Goal: Task Accomplishment & Management: Complete application form

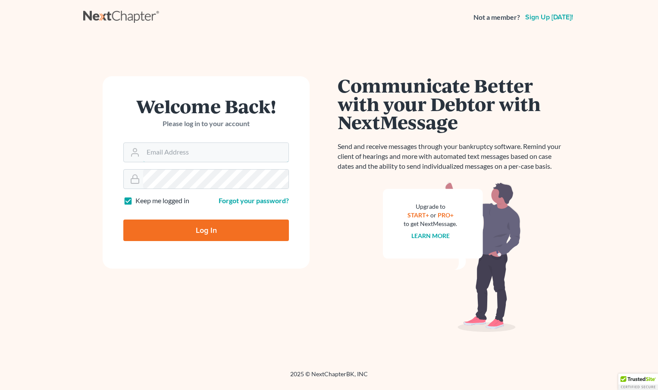
type input "[EMAIL_ADDRESS][DOMAIN_NAME]"
click at [223, 228] on input "Log In" at bounding box center [205, 231] width 165 height 22
type input "Thinking..."
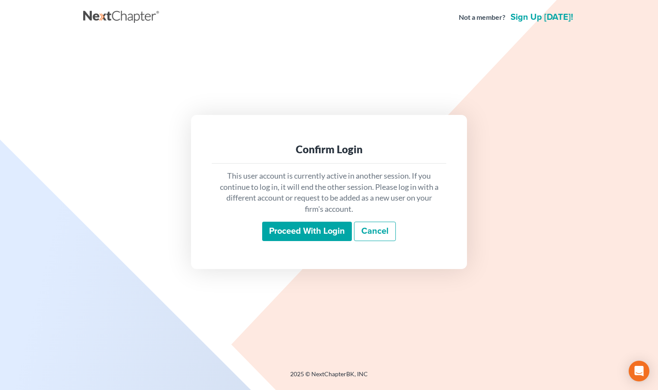
click at [277, 229] on input "Proceed with login" at bounding box center [307, 232] width 90 height 20
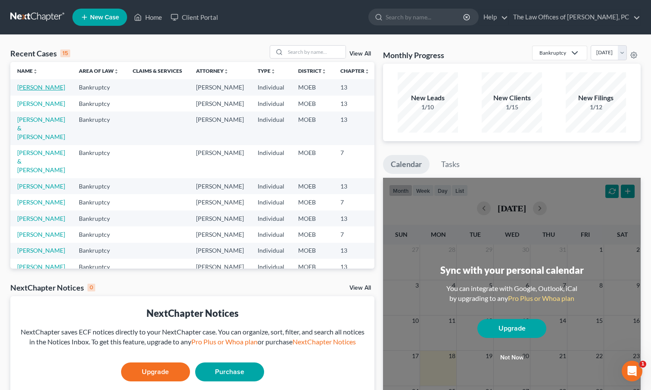
click at [28, 91] on link "Hale, Richard" at bounding box center [41, 87] width 48 height 7
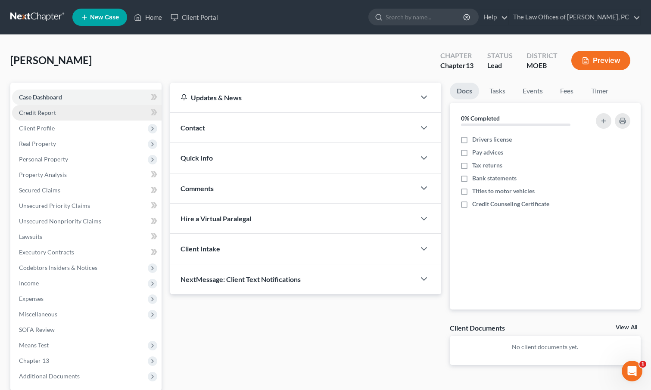
click at [62, 112] on link "Credit Report" at bounding box center [87, 113] width 150 height 16
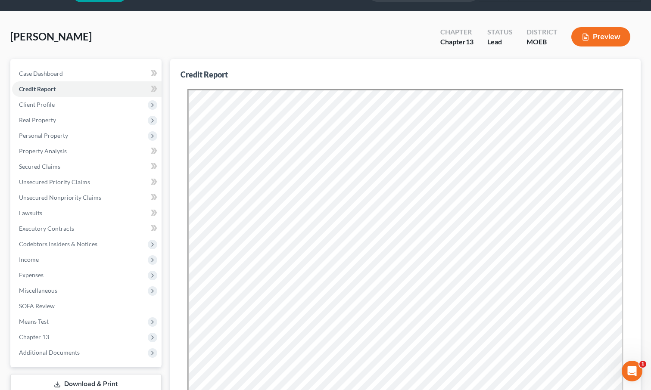
scroll to position [43, 0]
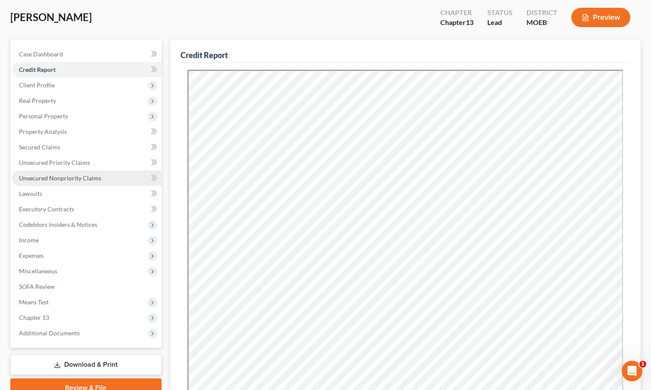
click at [62, 181] on span "Unsecured Nonpriority Claims" at bounding box center [60, 178] width 82 height 7
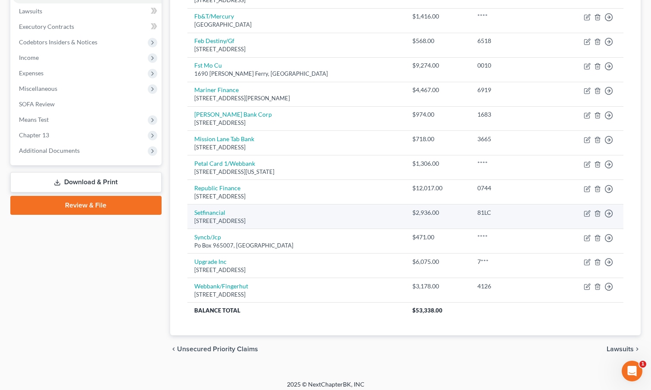
scroll to position [231, 0]
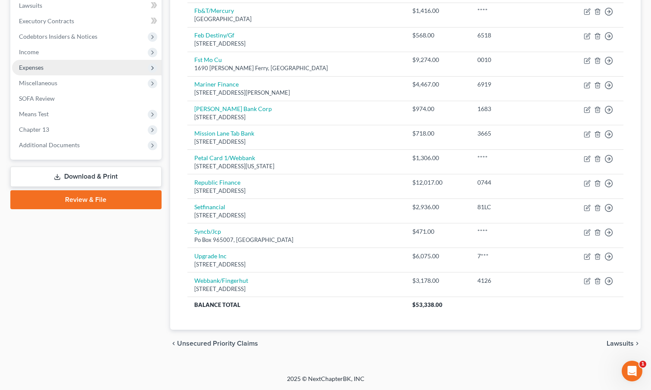
click at [90, 67] on span "Expenses" at bounding box center [87, 68] width 150 height 16
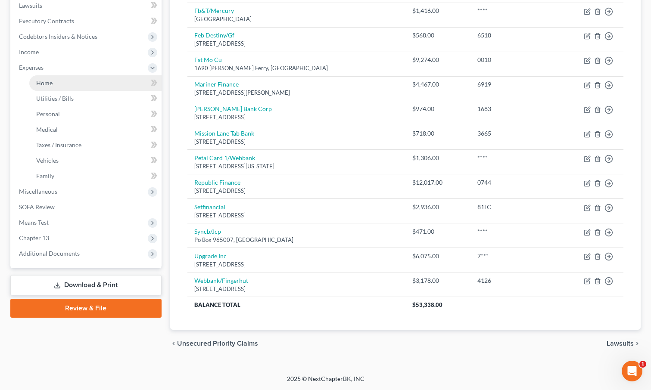
click at [85, 84] on link "Home" at bounding box center [95, 83] width 132 height 16
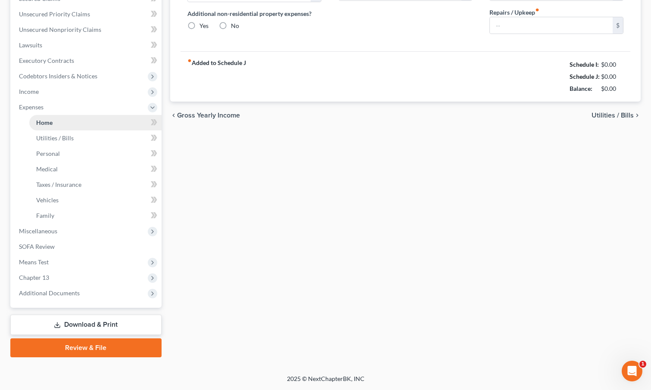
type input "1,614.00"
type input "0.00"
radio input "true"
type input "0.00"
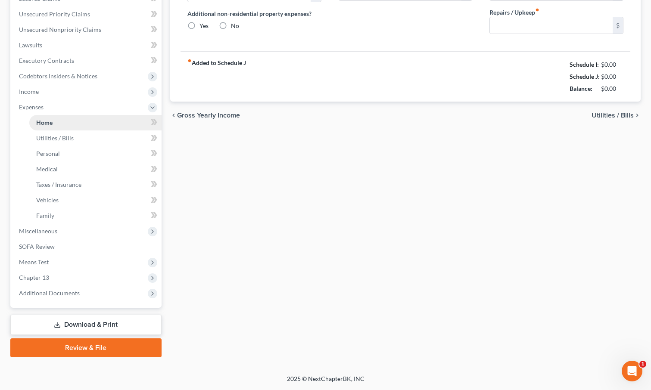
type input "0.00"
type input "100.00"
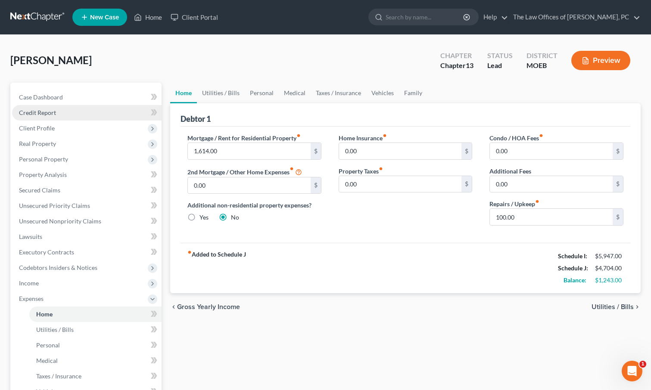
click at [121, 118] on link "Credit Report" at bounding box center [87, 113] width 150 height 16
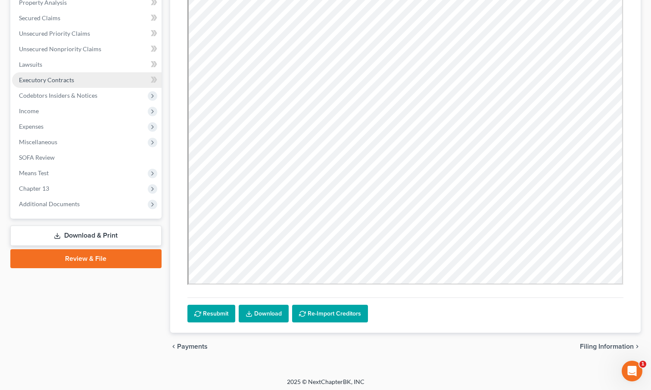
scroll to position [129, 0]
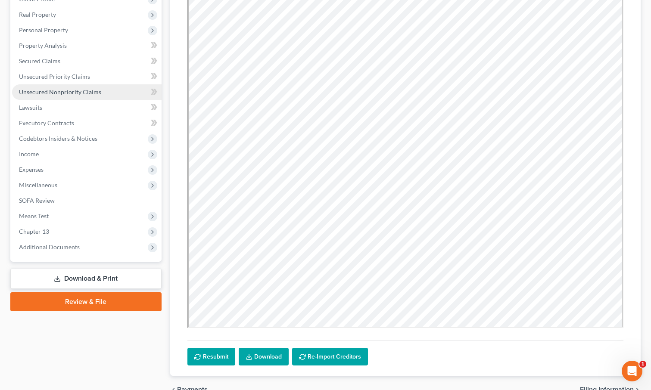
click at [106, 96] on link "Unsecured Nonpriority Claims" at bounding box center [87, 92] width 150 height 16
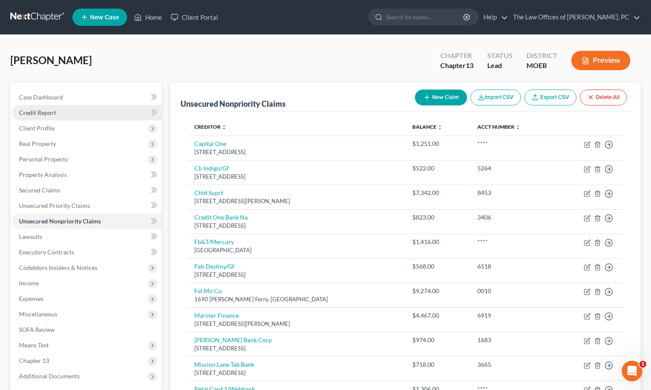
click at [70, 109] on link "Credit Report" at bounding box center [87, 113] width 150 height 16
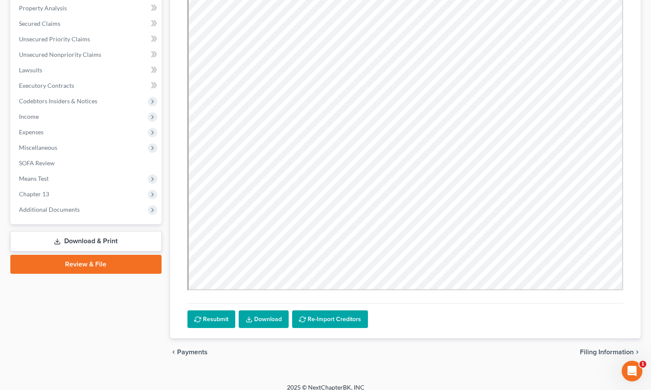
scroll to position [175, 0]
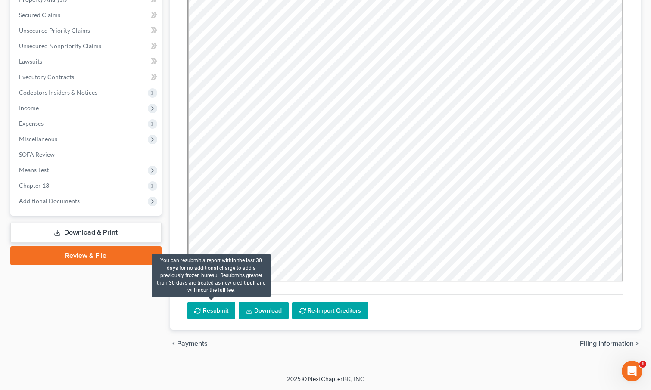
click at [223, 306] on button "Resubmit" at bounding box center [211, 311] width 48 height 18
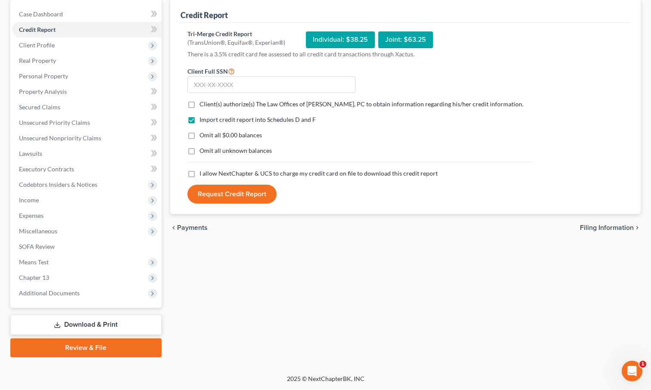
scroll to position [83, 0]
click at [306, 82] on input "text" at bounding box center [271, 84] width 168 height 17
paste input "432-25-9983"
type input "432-25-9983"
click at [200, 107] on label "Client(s) authorize(s) The Law Offices of Sean C. Paul, PC to obtain informatio…" at bounding box center [362, 104] width 324 height 9
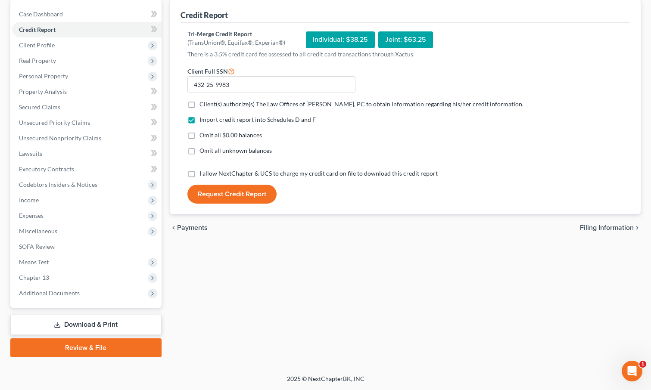
click at [203, 106] on input "Client(s) authorize(s) The Law Offices of Sean C. Paul, PC to obtain informatio…" at bounding box center [206, 103] width 6 height 6
click at [200, 107] on label "Client(s) authorize(s) The Law Offices of Sean C. Paul, PC to obtain informatio…" at bounding box center [362, 104] width 324 height 9
click at [203, 106] on input "Client(s) authorize(s) The Law Offices of Sean C. Paul, PC to obtain informatio…" at bounding box center [206, 103] width 6 height 6
click at [200, 103] on label "Client(s) authorize(s) The Law Offices of Sean C. Paul, PC to obtain informatio…" at bounding box center [362, 104] width 324 height 9
click at [203, 103] on input "Client(s) authorize(s) The Law Offices of Sean C. Paul, PC to obtain informatio…" at bounding box center [206, 103] width 6 height 6
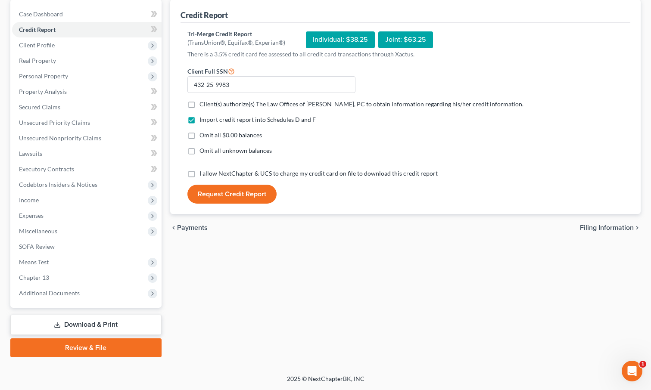
checkbox input "true"
click at [200, 135] on label "Omit all $0.00 balances" at bounding box center [231, 135] width 62 height 9
click at [203, 135] on input "Omit all $0.00 balances" at bounding box center [206, 134] width 6 height 6
checkbox input "true"
click at [200, 153] on label "Omit all unknown balances" at bounding box center [236, 151] width 72 height 9
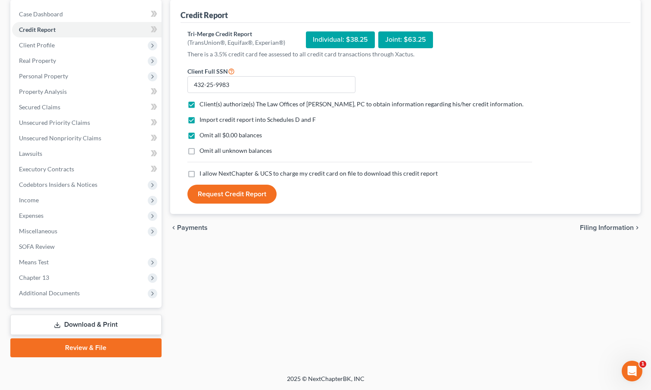
click at [203, 152] on input "Omit all unknown balances" at bounding box center [206, 150] width 6 height 6
checkbox input "true"
click at [200, 171] on label "I allow NextChapter & UCS to charge my credit card on file to download this cre…" at bounding box center [319, 173] width 238 height 9
click at [203, 171] on input "I allow NextChapter & UCS to charge my credit card on file to download this cre…" at bounding box center [206, 172] width 6 height 6
click at [200, 171] on label "I allow NextChapter & UCS to charge my credit card on file to download this cre…" at bounding box center [319, 173] width 238 height 9
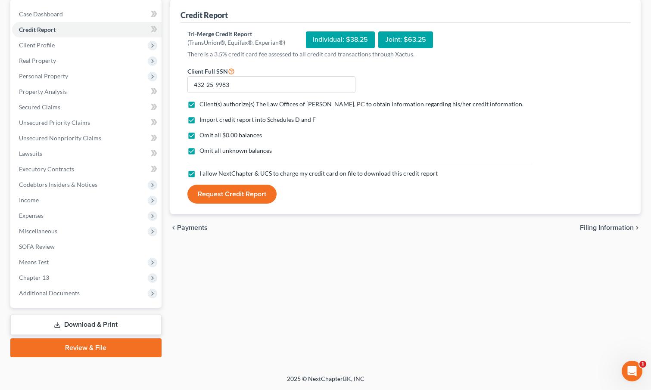
click at [203, 171] on input "I allow NextChapter & UCS to charge my credit card on file to download this cre…" at bounding box center [206, 172] width 6 height 6
drag, startPoint x: 202, startPoint y: 184, endPoint x: 193, endPoint y: 176, distance: 11.6
click at [200, 176] on label "I allow NextChapter & UCS to charge my credit card on file to download this cre…" at bounding box center [319, 173] width 238 height 9
click at [203, 175] on input "I allow NextChapter & UCS to charge my credit card on file to download this cre…" at bounding box center [206, 172] width 6 height 6
checkbox input "true"
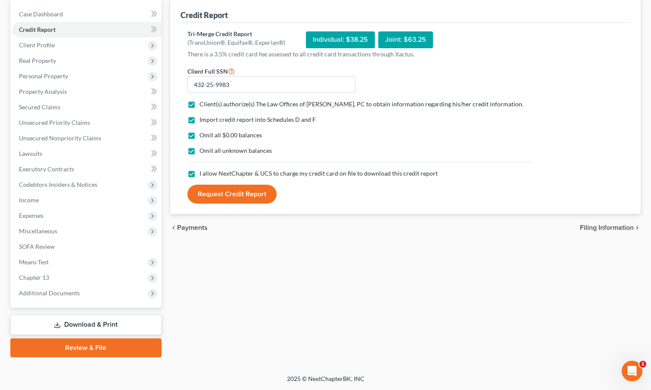
click at [228, 194] on button "Request Credit Report" at bounding box center [231, 194] width 89 height 19
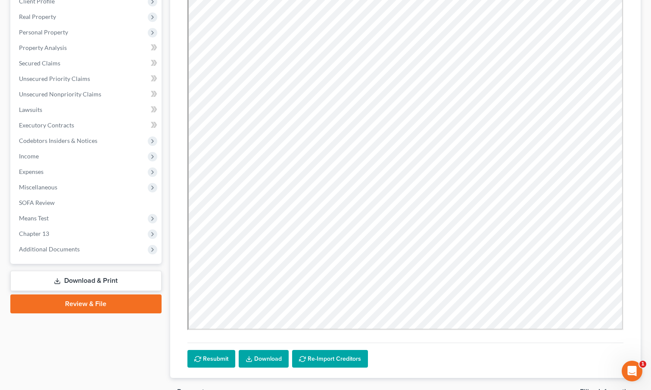
scroll to position [175, 0]
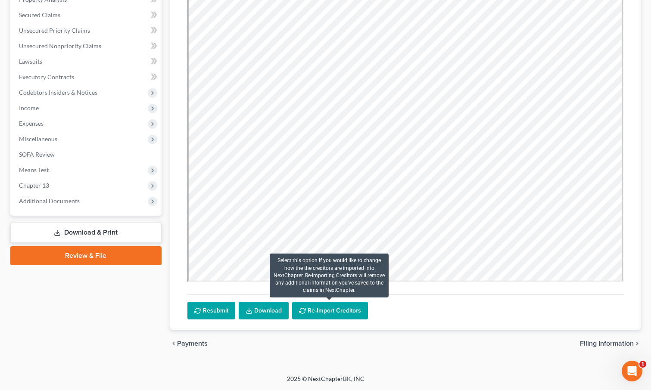
click at [321, 307] on button "Re-Import Creditors" at bounding box center [330, 311] width 76 height 18
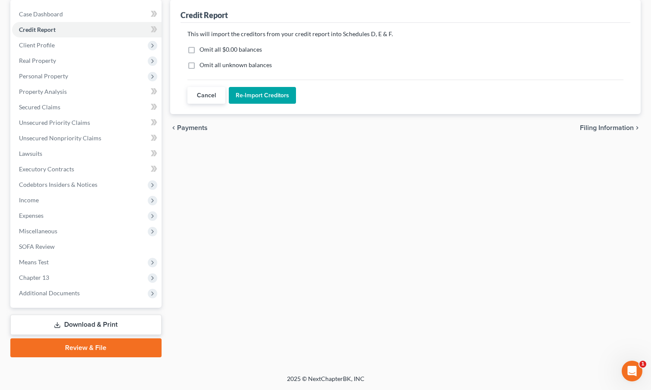
scroll to position [83, 0]
click at [200, 48] on label "Omit all $0.00 balances" at bounding box center [231, 49] width 62 height 9
click at [203, 48] on input "Omit all $0.00 balances" at bounding box center [206, 48] width 6 height 6
checkbox input "true"
click at [200, 65] on label "Omit all unknown balances" at bounding box center [236, 65] width 72 height 9
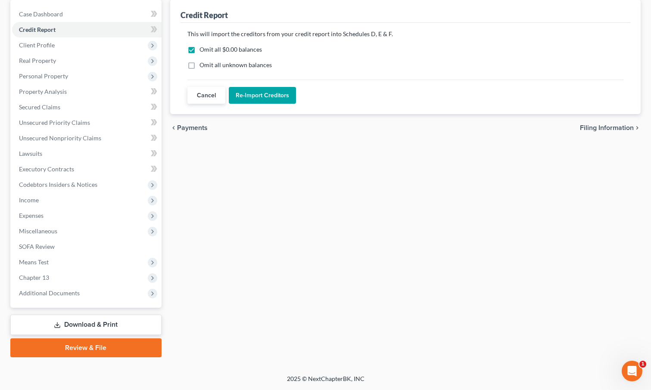
click at [203, 65] on input "Omit all unknown balances" at bounding box center [206, 64] width 6 height 6
checkbox input "true"
click at [254, 90] on button "Re-Import Creditors" at bounding box center [262, 95] width 67 height 17
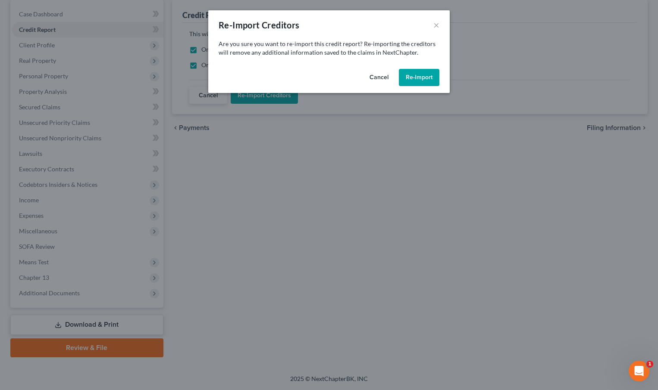
click at [425, 79] on button "Re-Import" at bounding box center [419, 77] width 41 height 17
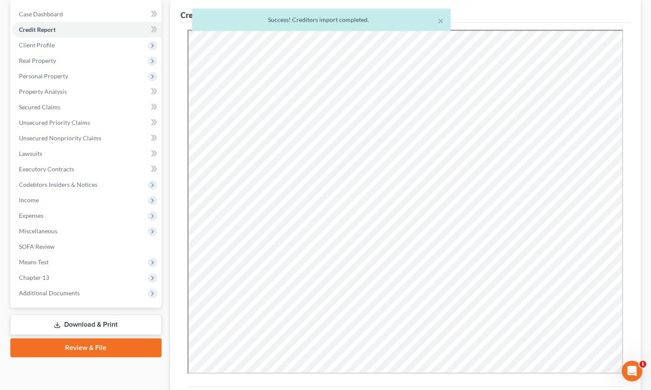
scroll to position [0, 0]
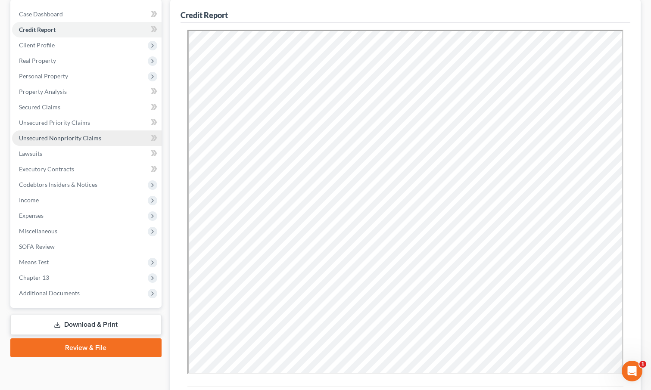
click at [75, 134] on link "Unsecured Nonpriority Claims" at bounding box center [87, 139] width 150 height 16
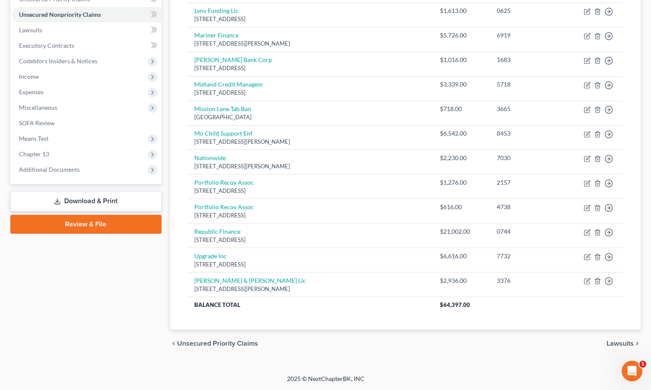
scroll to position [34, 0]
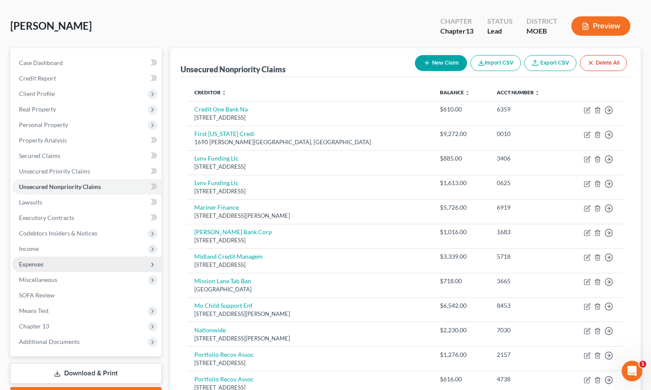
click at [97, 263] on span "Expenses" at bounding box center [87, 265] width 150 height 16
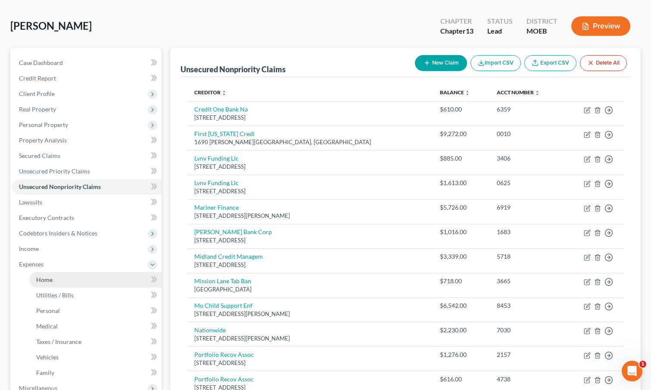
click at [103, 277] on link "Home" at bounding box center [95, 280] width 132 height 16
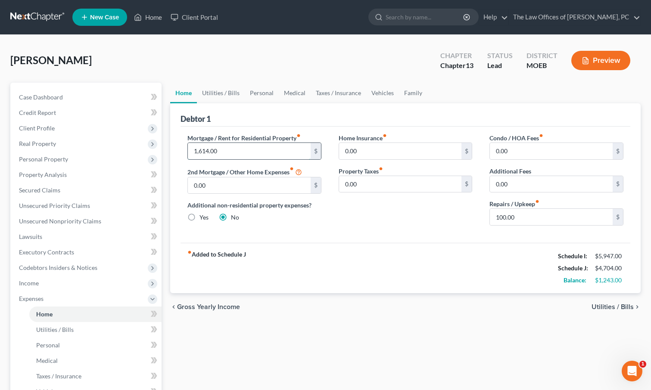
click at [222, 152] on input "1,614.00" at bounding box center [249, 151] width 123 height 16
type input "7"
type input "1,700"
click at [222, 89] on link "Utilities / Bills" at bounding box center [221, 93] width 48 height 21
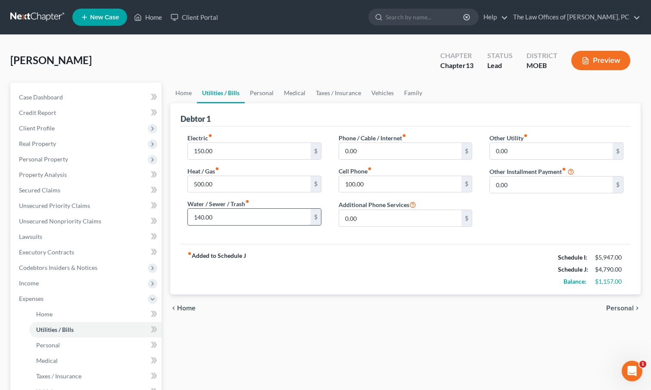
click at [232, 221] on input "140.00" at bounding box center [249, 217] width 123 height 16
type input "275"
click at [225, 153] on input "150.00" at bounding box center [249, 151] width 123 height 16
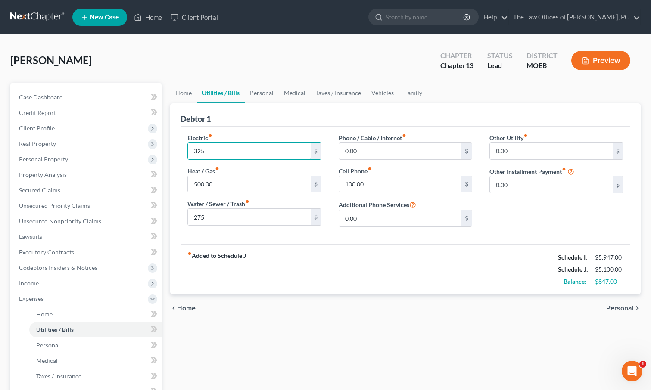
type input "325"
click at [386, 186] on input "100.00" at bounding box center [400, 184] width 123 height 16
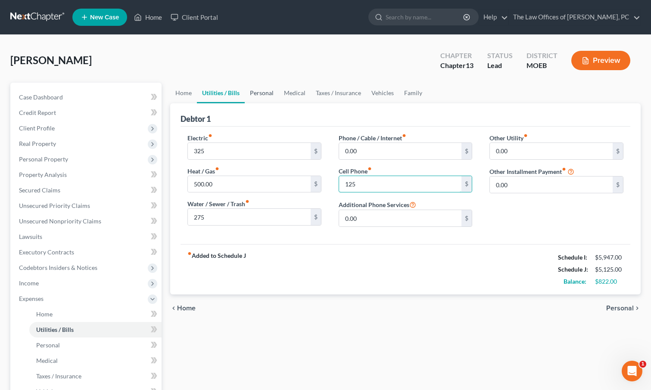
type input "125"
click at [257, 88] on link "Personal" at bounding box center [262, 93] width 34 height 21
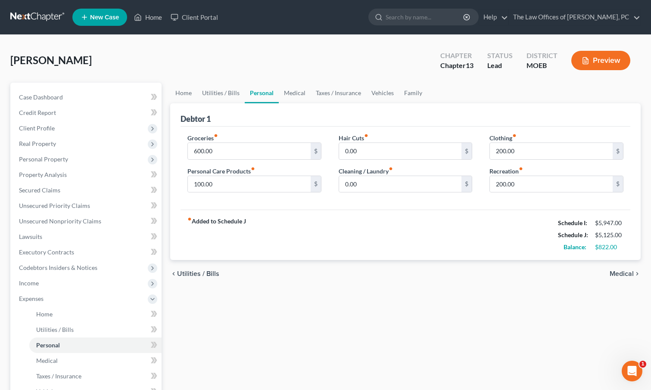
click at [257, 138] on div "Groceries fiber_manual_record 600.00 $" at bounding box center [254, 147] width 134 height 26
drag, startPoint x: 257, startPoint y: 138, endPoint x: 252, endPoint y: 154, distance: 16.4
click at [252, 154] on input "600.00" at bounding box center [249, 151] width 123 height 16
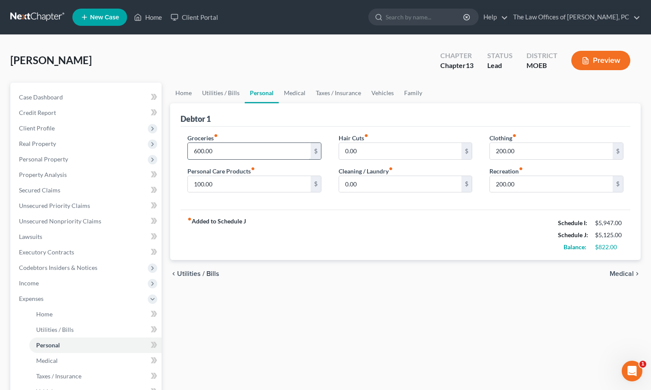
click at [252, 154] on input "600.00" at bounding box center [249, 151] width 123 height 16
type input "500"
click at [356, 216] on div "fiber_manual_record Added to Schedule J Schedule I: $5,947.00 Schedule J: $5,02…" at bounding box center [406, 235] width 450 height 50
click at [505, 187] on input "200.00" at bounding box center [551, 184] width 123 height 16
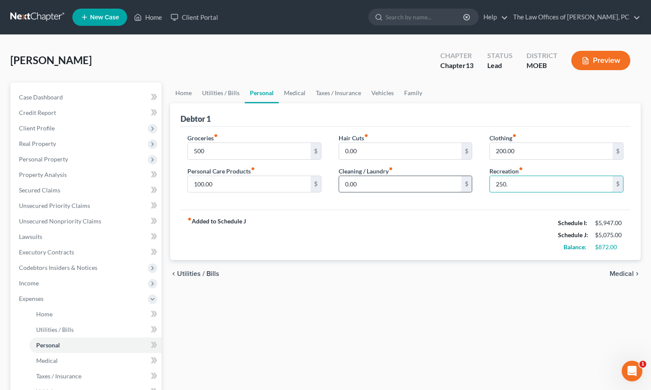
type input "250."
click at [383, 183] on input "0.00" at bounding box center [400, 184] width 123 height 16
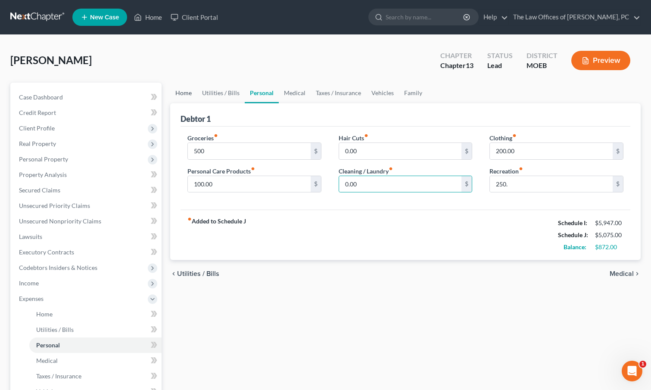
click at [181, 94] on link "Home" at bounding box center [183, 93] width 27 height 21
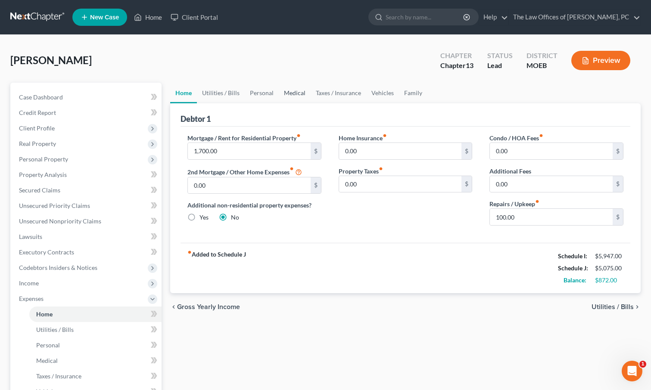
click at [293, 94] on link "Medical" at bounding box center [295, 93] width 32 height 21
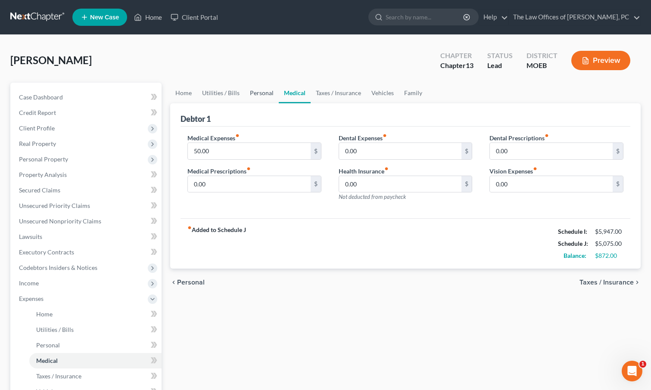
drag, startPoint x: 255, startPoint y: 94, endPoint x: 267, endPoint y: 104, distance: 15.9
click at [255, 94] on link "Personal" at bounding box center [262, 93] width 34 height 21
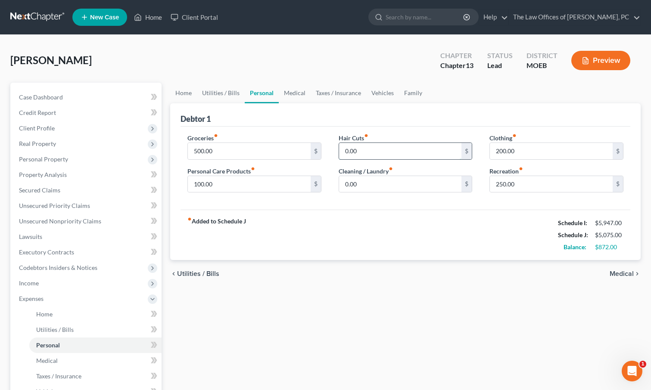
click at [355, 149] on input "0.00" at bounding box center [400, 151] width 123 height 16
type input "50.00"
click at [295, 90] on link "Medical" at bounding box center [295, 93] width 32 height 21
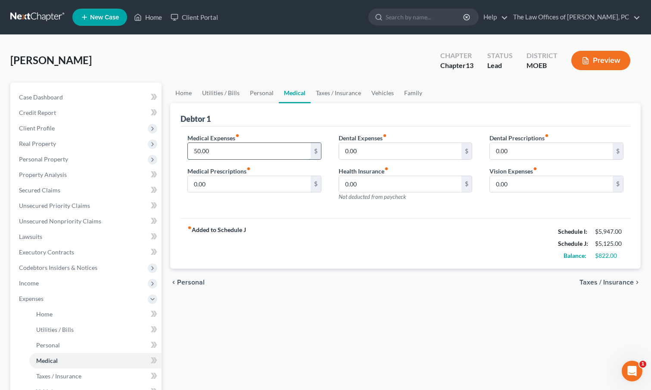
click at [236, 155] on input "50.00" at bounding box center [249, 151] width 123 height 16
type input "100.00"
click at [321, 94] on link "Taxes / Insurance" at bounding box center [339, 93] width 56 height 21
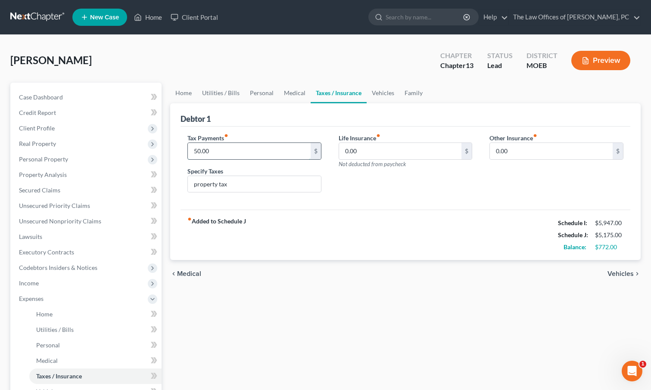
click at [254, 150] on input "50.00" at bounding box center [249, 151] width 123 height 16
type input "100"
click at [382, 93] on link "Vehicles" at bounding box center [383, 93] width 33 height 21
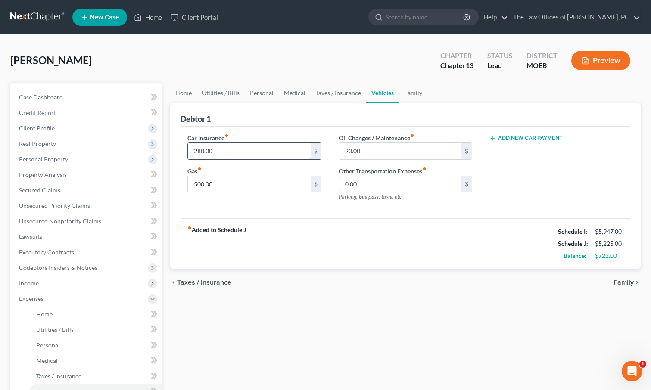
click at [221, 148] on input "280.00" at bounding box center [249, 151] width 123 height 16
type input "469"
click at [323, 91] on link "Taxes / Insurance" at bounding box center [339, 93] width 56 height 21
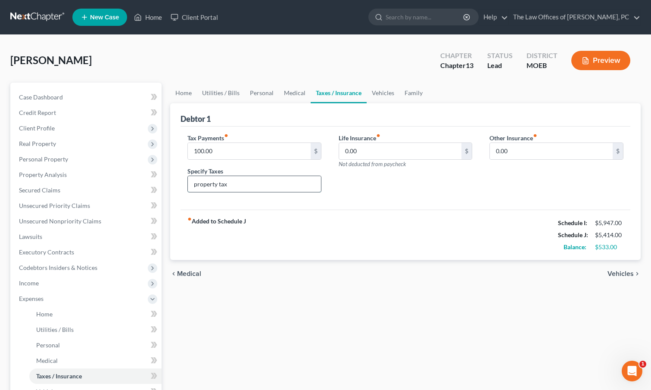
click at [287, 181] on input "property tax" at bounding box center [254, 184] width 133 height 16
click at [385, 94] on link "Vehicles" at bounding box center [383, 93] width 33 height 21
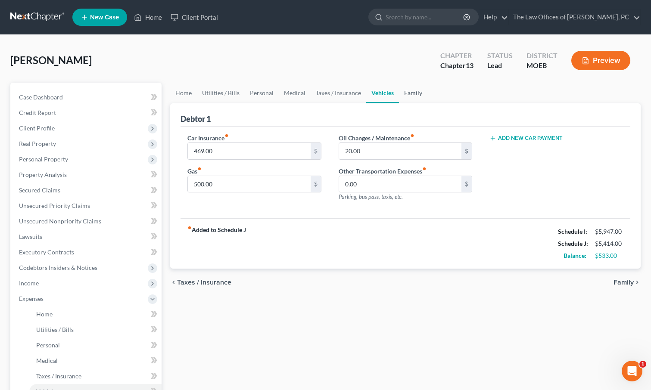
click at [408, 94] on link "Family" at bounding box center [413, 93] width 28 height 21
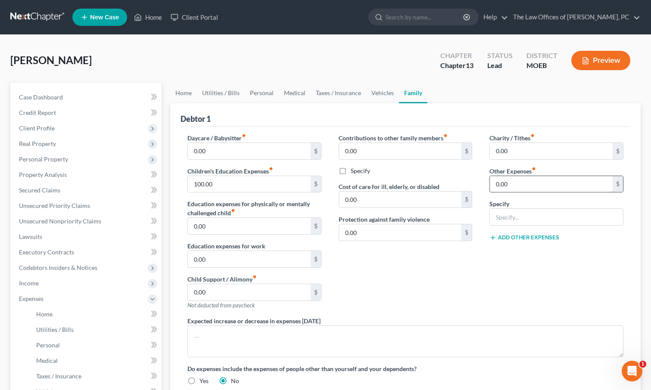
click at [508, 185] on input "0.00" at bounding box center [551, 184] width 123 height 16
type input "50.00"
click at [504, 217] on input "text" at bounding box center [556, 217] width 133 height 16
type input "Pet care"
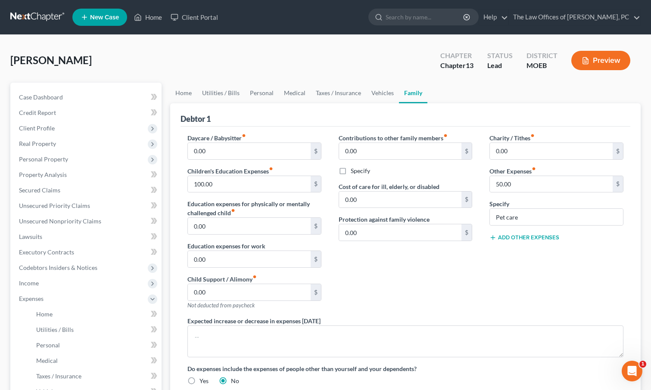
click at [430, 281] on div "Contributions to other family members fiber_manual_record 0.00 $ Specify Cost o…" at bounding box center [405, 225] width 151 height 183
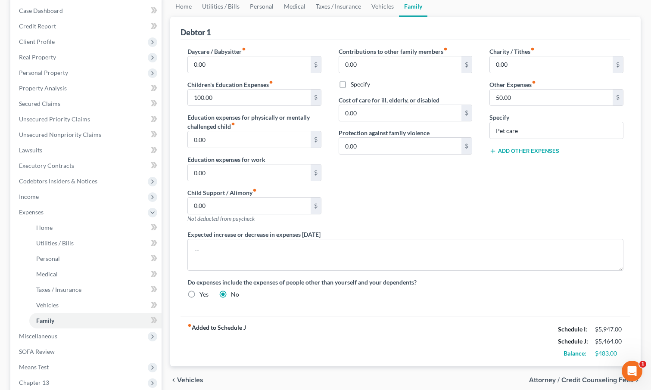
scroll to position [129, 0]
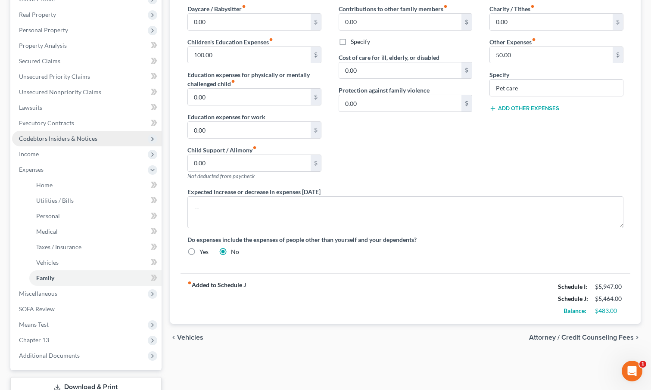
click at [121, 138] on span "Codebtors Insiders & Notices" at bounding box center [87, 139] width 150 height 16
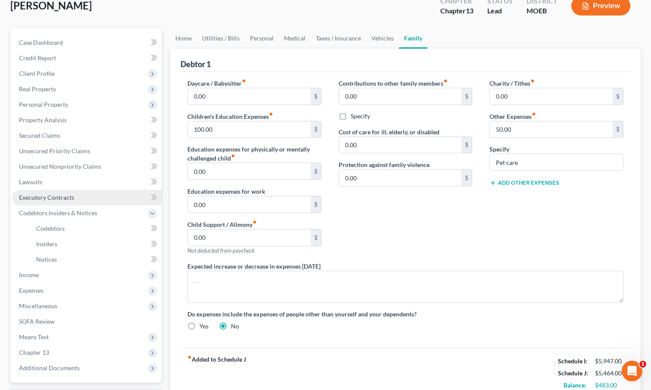
scroll to position [43, 0]
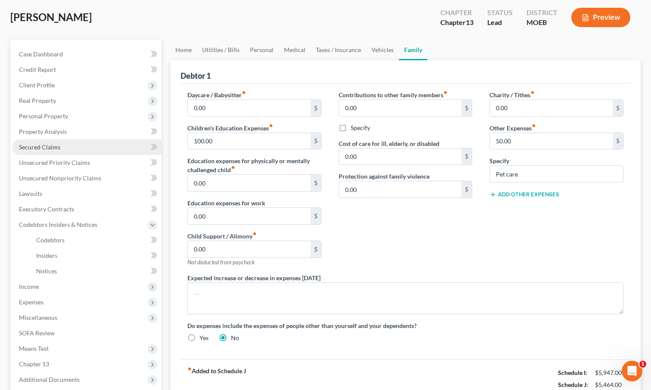
click at [108, 140] on link "Secured Claims" at bounding box center [87, 148] width 150 height 16
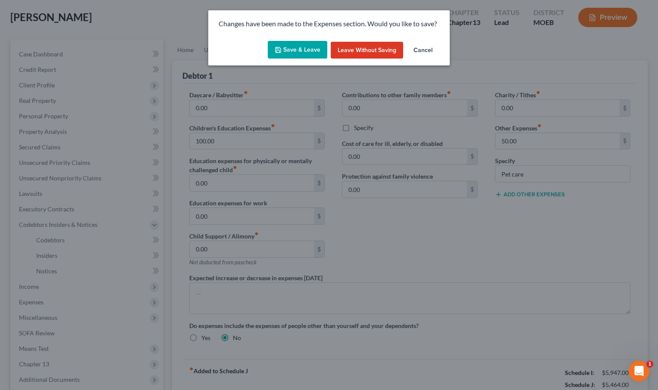
click at [324, 50] on button "Save & Leave" at bounding box center [297, 50] width 59 height 18
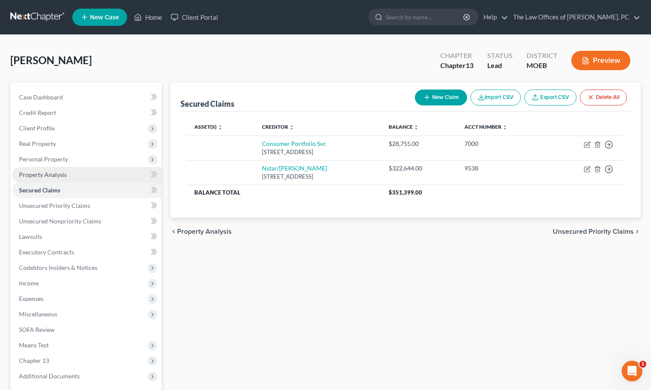
click at [65, 170] on link "Property Analysis" at bounding box center [87, 175] width 150 height 16
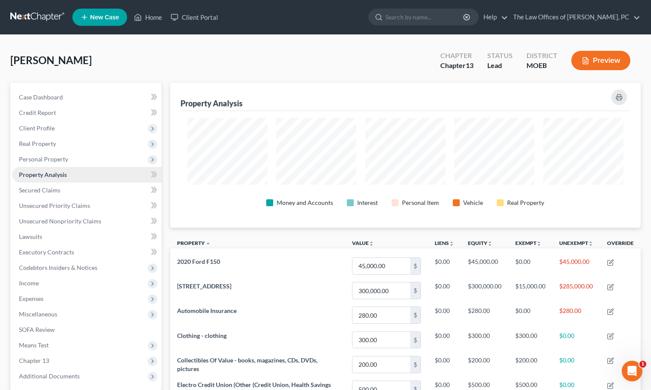
scroll to position [145, 471]
click at [78, 158] on span "Personal Property" at bounding box center [87, 160] width 150 height 16
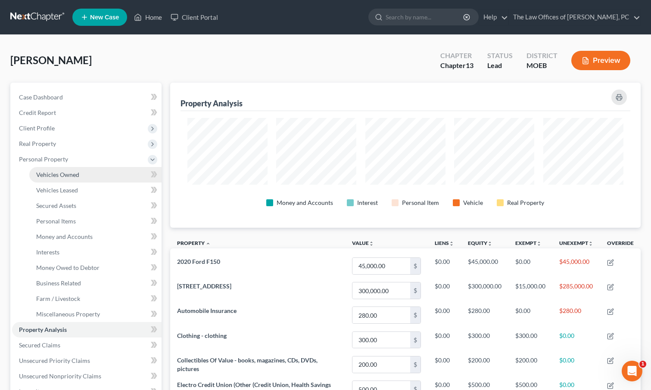
click at [90, 176] on link "Vehicles Owned" at bounding box center [95, 175] width 132 height 16
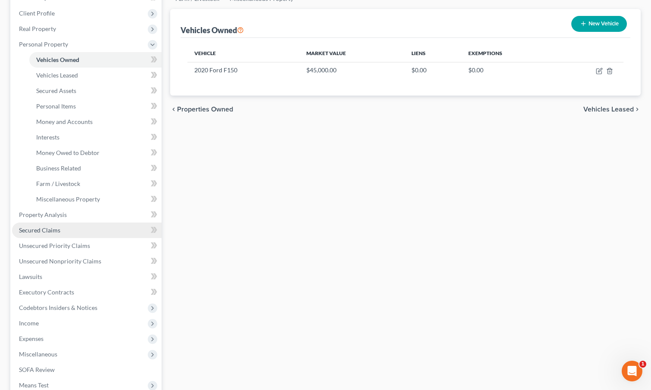
scroll to position [129, 0]
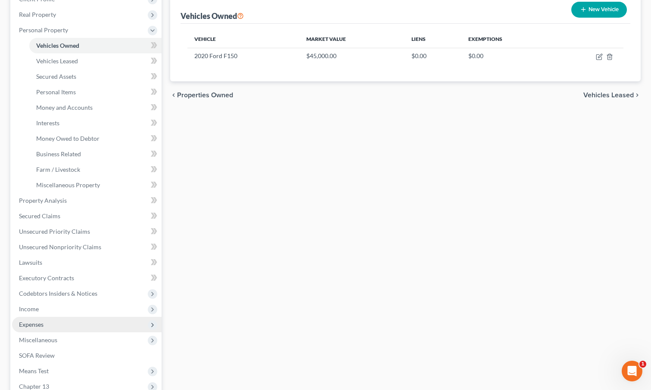
click at [56, 330] on span "Expenses" at bounding box center [87, 325] width 150 height 16
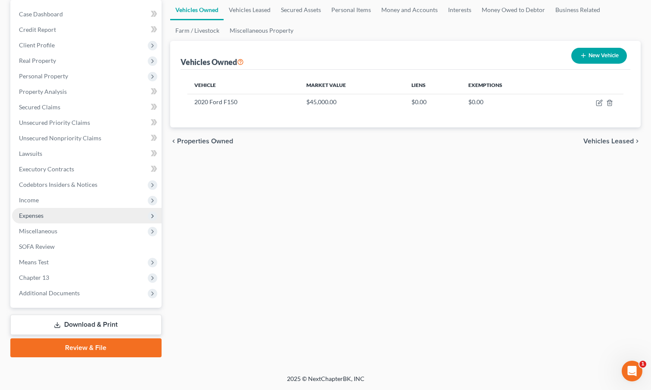
scroll to position [83, 0]
click at [41, 215] on span "Expenses" at bounding box center [31, 215] width 25 height 7
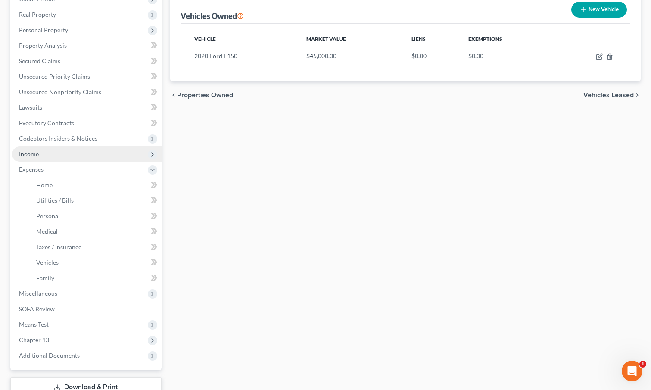
click at [53, 157] on span "Income" at bounding box center [87, 155] width 150 height 16
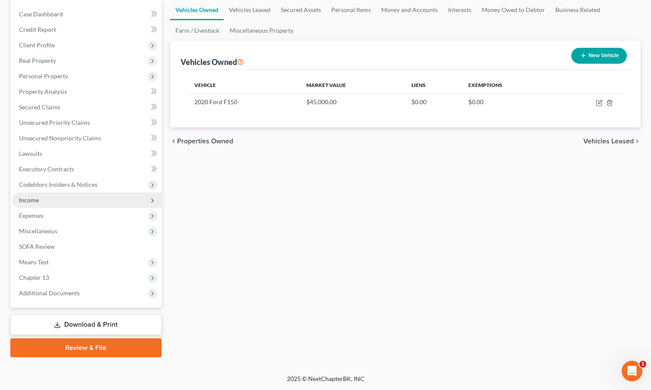
scroll to position [83, 0]
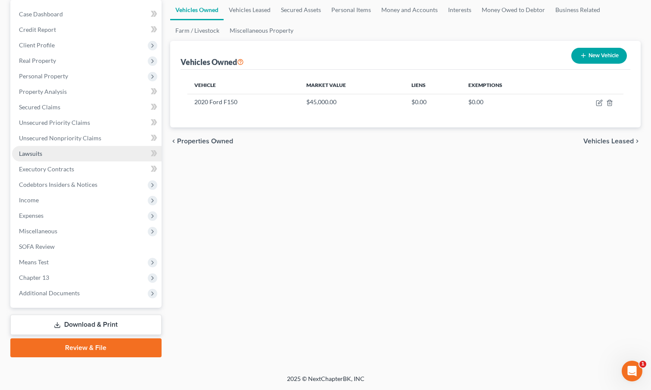
click at [86, 149] on link "Lawsuits" at bounding box center [87, 154] width 150 height 16
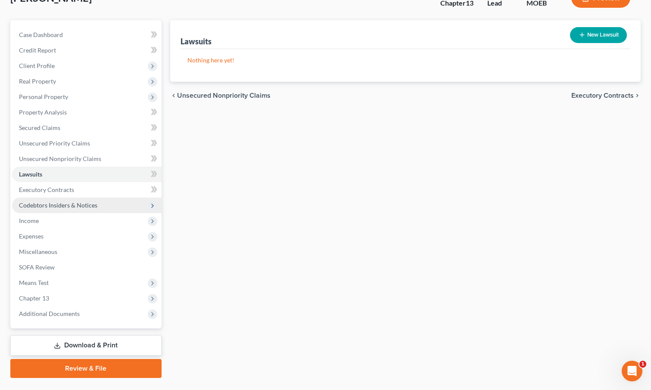
scroll to position [83, 0]
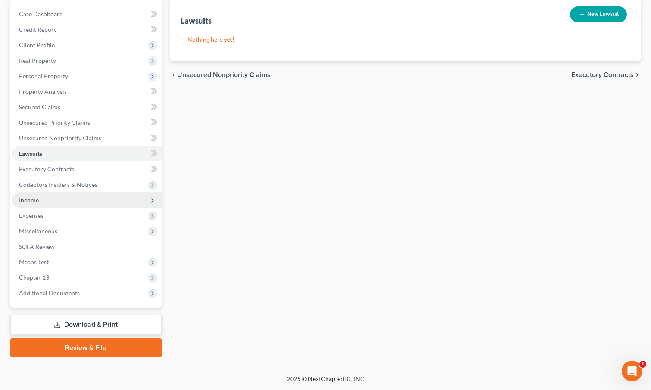
click at [69, 203] on span "Income" at bounding box center [87, 201] width 150 height 16
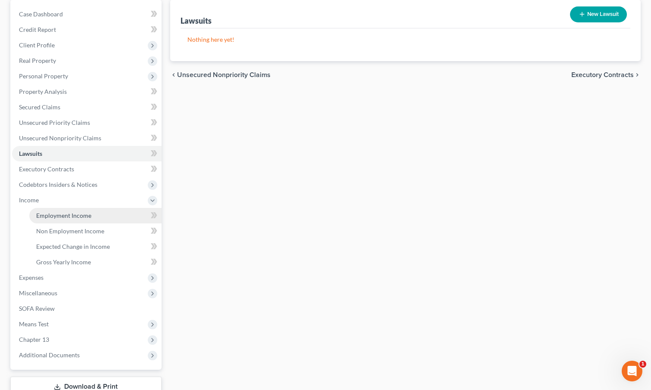
click at [69, 214] on span "Employment Income" at bounding box center [63, 215] width 55 height 7
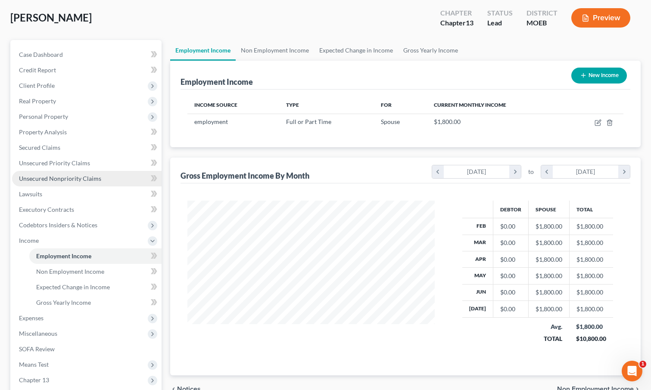
scroll to position [43, 0]
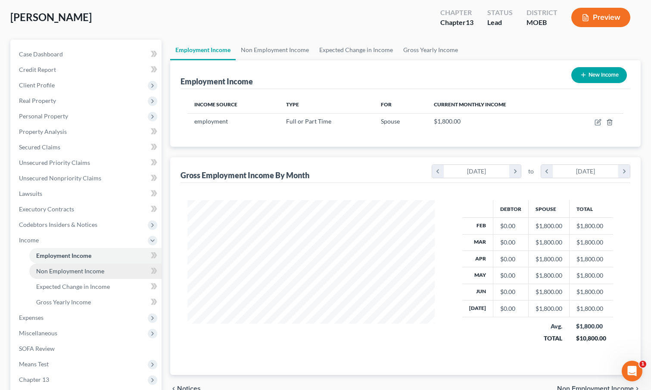
click at [57, 268] on span "Non Employment Income" at bounding box center [70, 271] width 68 height 7
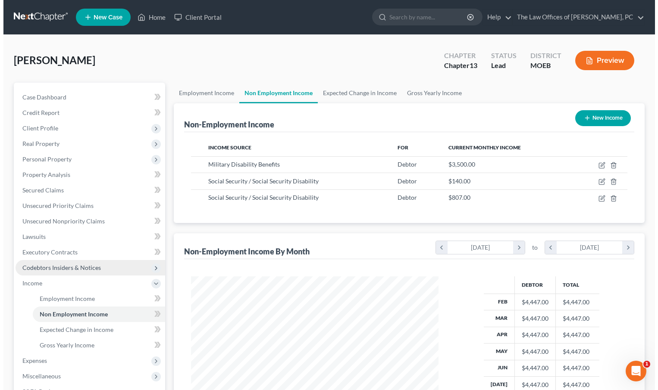
scroll to position [155, 265]
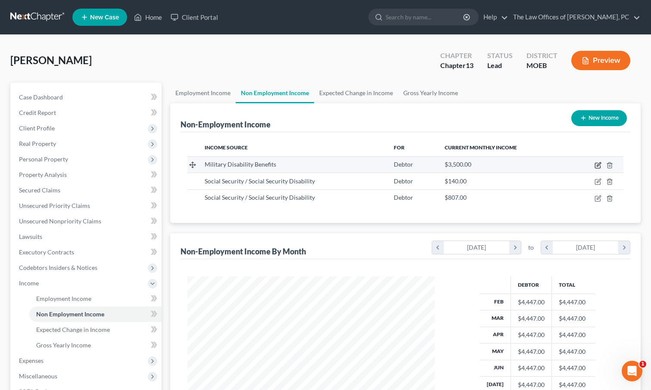
click at [599, 167] on icon "button" at bounding box center [598, 165] width 7 height 7
select select "12"
select select "0"
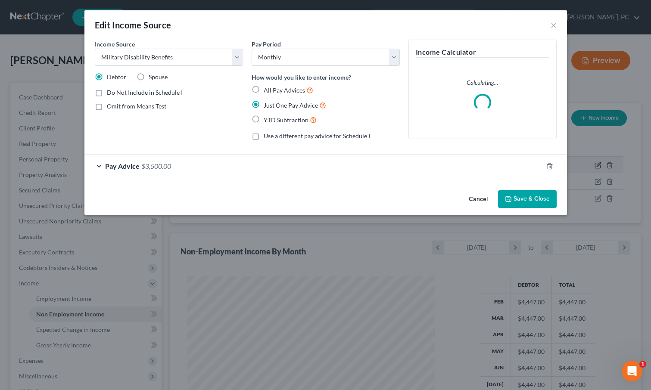
scroll to position [155, 268]
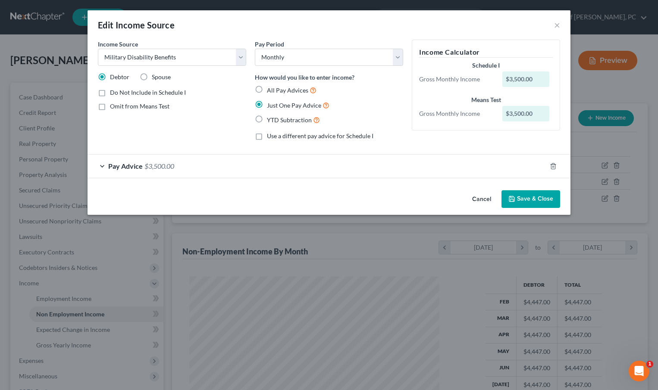
click at [132, 162] on div "Pay Advice $3,500.00" at bounding box center [316, 166] width 458 height 23
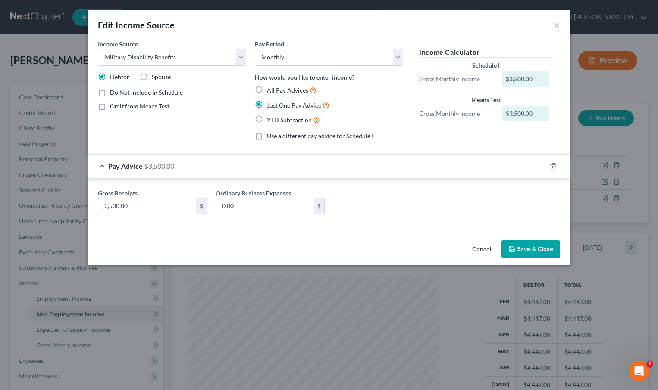
click at [112, 208] on input "3,500.00" at bounding box center [147, 206] width 98 height 16
type input "3,600"
click at [521, 246] on button "Save & Close" at bounding box center [530, 249] width 59 height 18
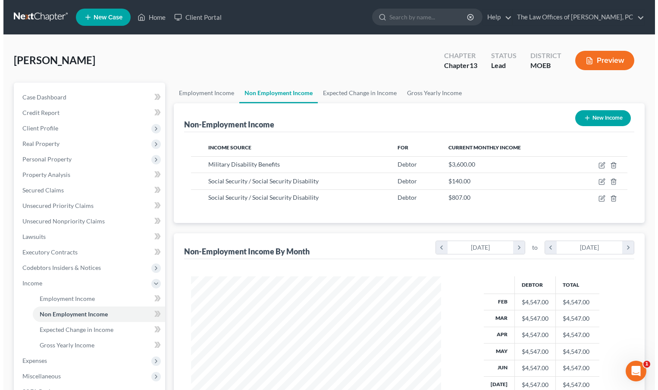
scroll to position [430743, 430633]
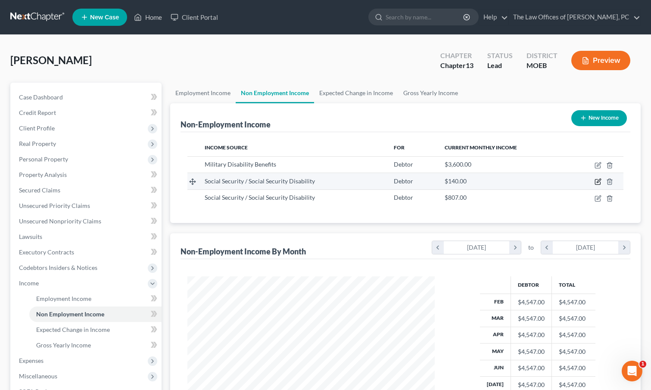
click at [598, 179] on icon "button" at bounding box center [598, 181] width 7 height 7
select select "4"
select select "0"
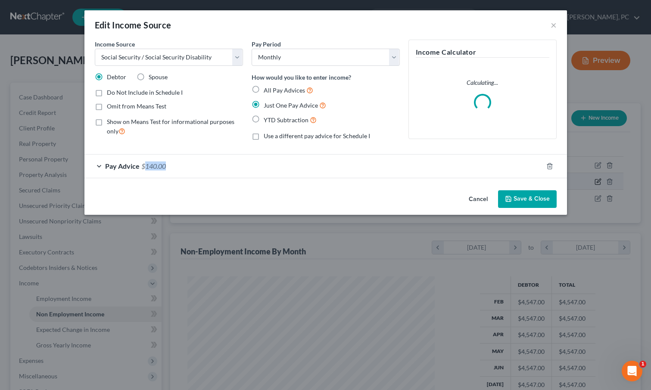
scroll to position [155, 268]
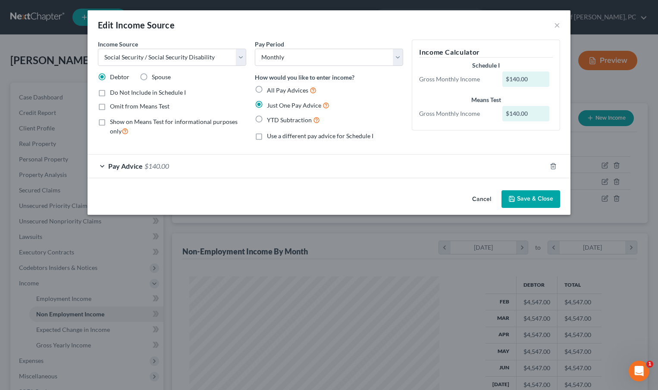
click at [107, 166] on div "Pay Advice $140.00" at bounding box center [316, 166] width 458 height 23
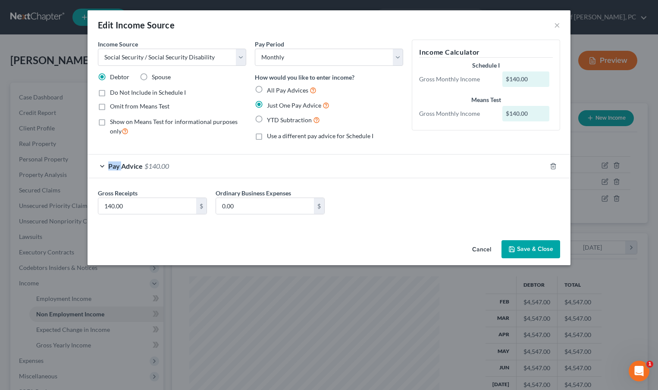
click at [112, 165] on span "Pay Advice" at bounding box center [125, 166] width 34 height 8
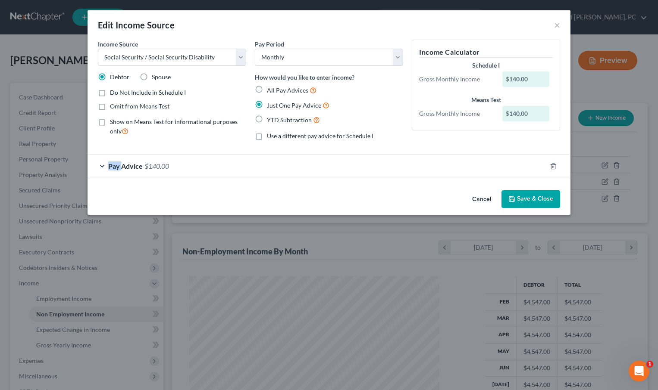
drag, startPoint x: 112, startPoint y: 164, endPoint x: 100, endPoint y: 168, distance: 12.4
click at [100, 168] on div "Pay Advice $140.00" at bounding box center [316, 166] width 458 height 23
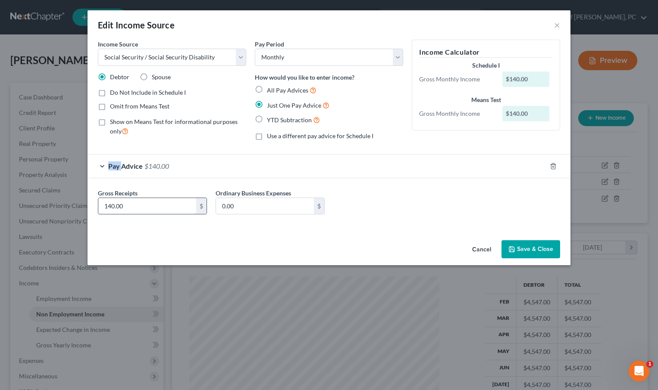
drag, startPoint x: 100, startPoint y: 168, endPoint x: 134, endPoint y: 202, distance: 47.5
click at [134, 202] on input "140.00" at bounding box center [147, 206] width 98 height 16
type input "226"
click at [533, 251] on button "Save & Close" at bounding box center [530, 249] width 59 height 18
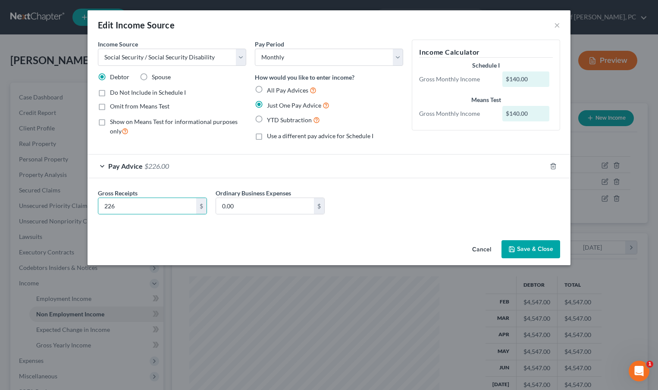
click at [533, 251] on button "Save & Close" at bounding box center [530, 249] width 59 height 18
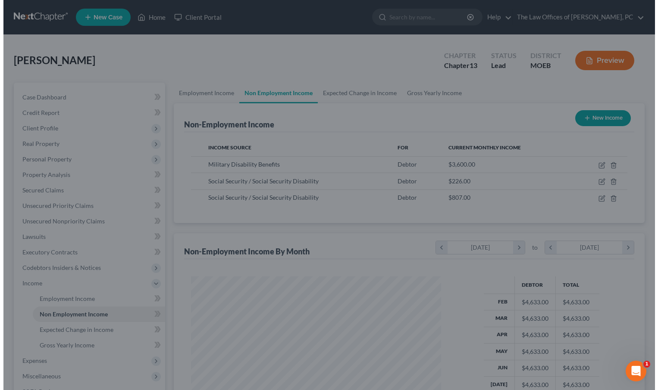
scroll to position [430743, 430633]
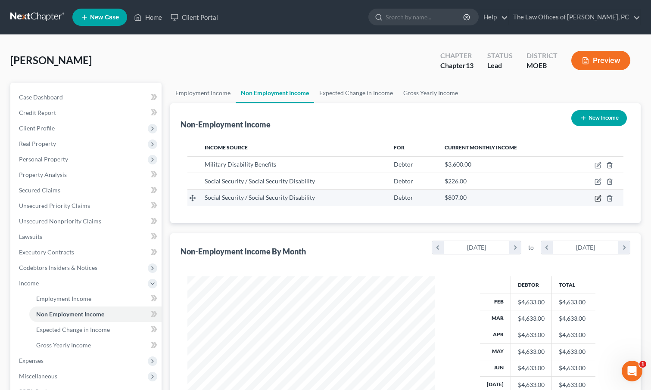
click at [600, 200] on icon "button" at bounding box center [597, 198] width 5 height 5
select select "4"
select select "0"
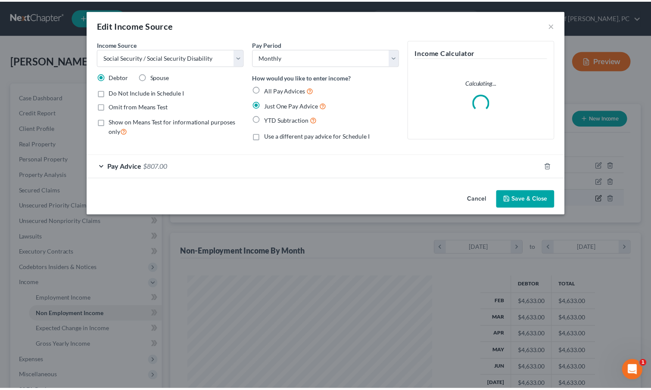
scroll to position [155, 268]
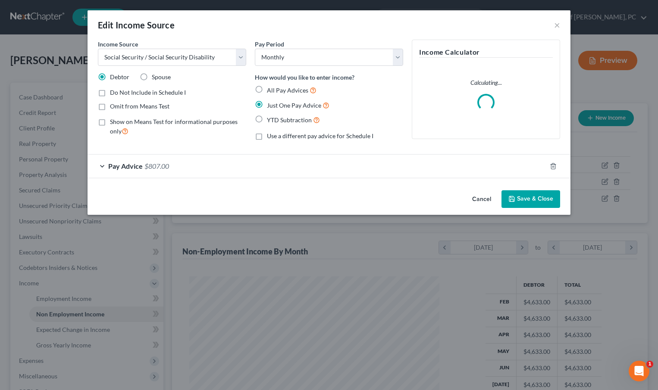
click at [118, 170] on span "Pay Advice" at bounding box center [125, 166] width 34 height 8
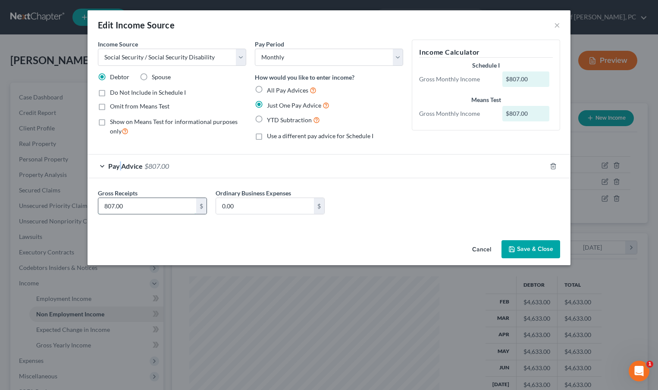
click at [128, 211] on input "807.00" at bounding box center [147, 206] width 98 height 16
type input "1,800"
click at [543, 249] on button "Save & Close" at bounding box center [530, 249] width 59 height 18
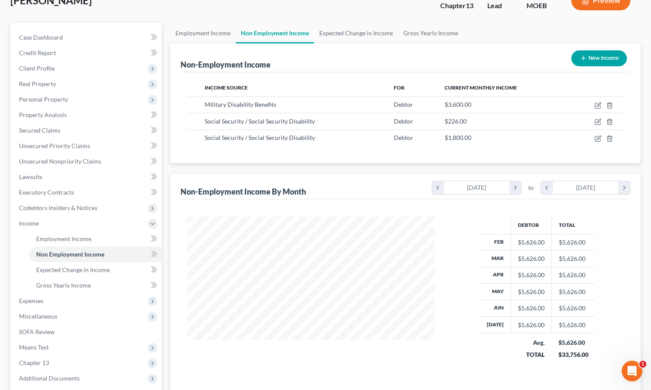
scroll to position [129, 0]
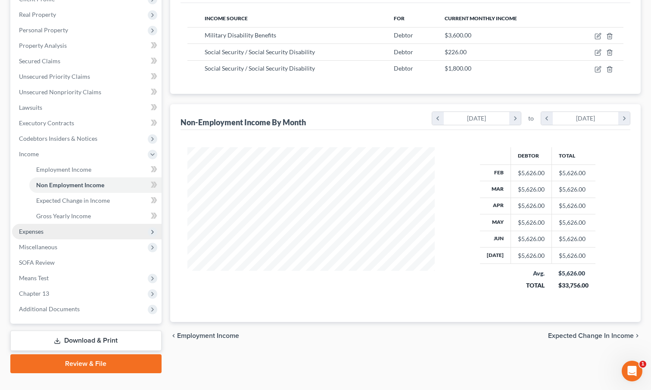
click at [56, 226] on span "Expenses" at bounding box center [87, 232] width 150 height 16
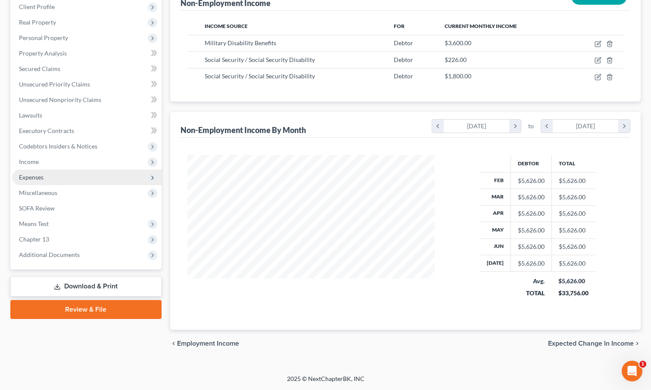
scroll to position [122, 0]
click at [56, 226] on span "Means Test" at bounding box center [87, 224] width 150 height 16
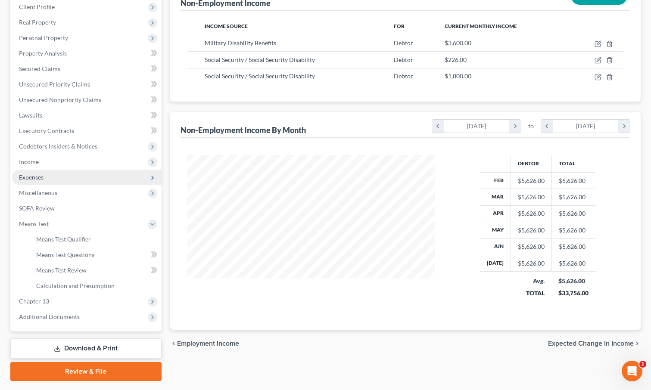
scroll to position [129, 0]
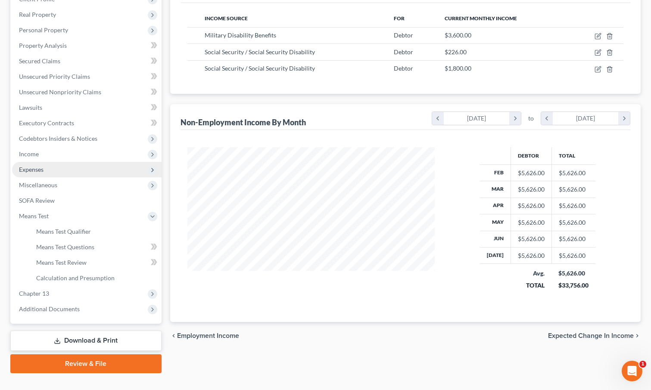
click at [56, 166] on span "Expenses" at bounding box center [87, 170] width 150 height 16
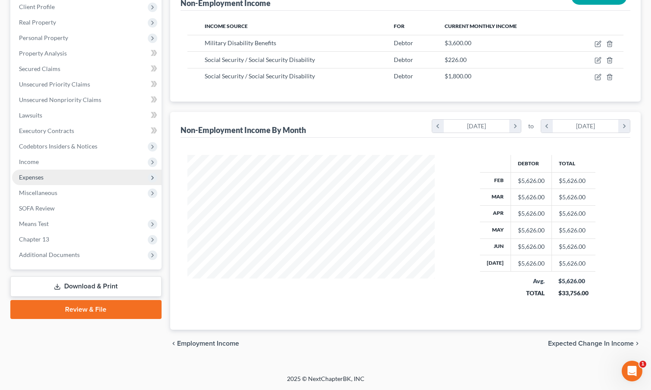
scroll to position [122, 0]
click at [60, 181] on span "Expenses" at bounding box center [87, 178] width 150 height 16
click at [151, 178] on icon at bounding box center [152, 178] width 7 height 7
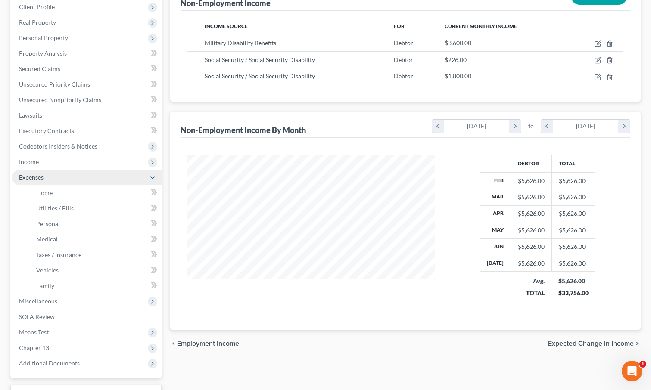
scroll to position [129, 0]
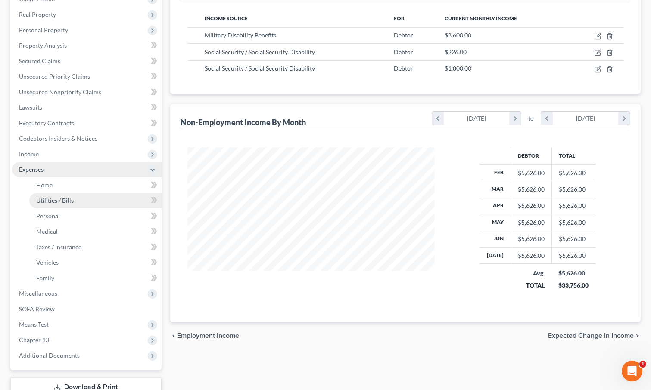
click at [126, 196] on link "Utilities / Bills" at bounding box center [95, 201] width 132 height 16
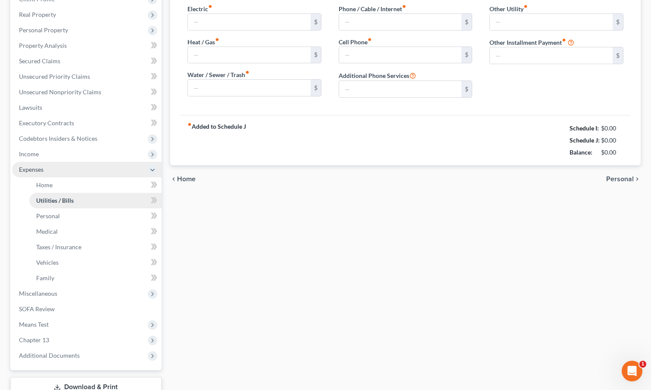
type input "325.00"
type input "500.00"
type input "275.00"
type input "0.00"
type input "125.00"
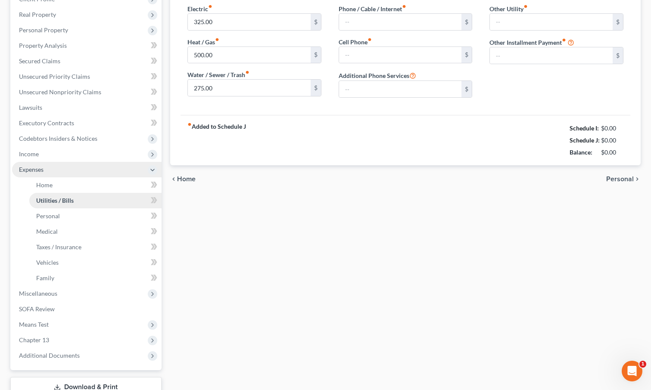
type input "0.00"
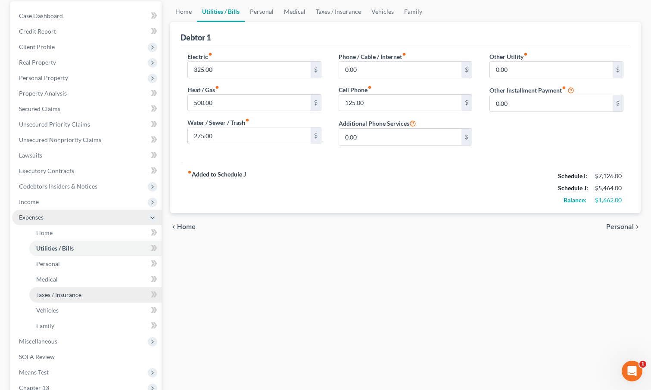
scroll to position [172, 0]
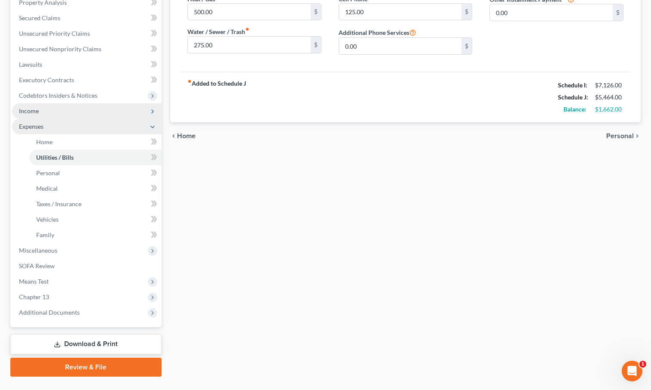
click at [43, 107] on span "Income" at bounding box center [87, 111] width 150 height 16
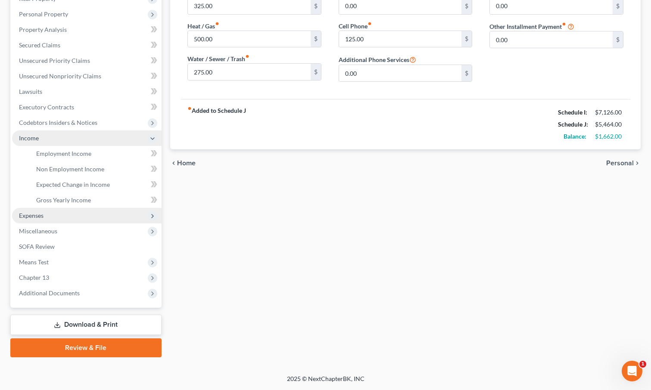
scroll to position [145, 0]
click at [50, 149] on link "Employment Income" at bounding box center [95, 154] width 132 height 16
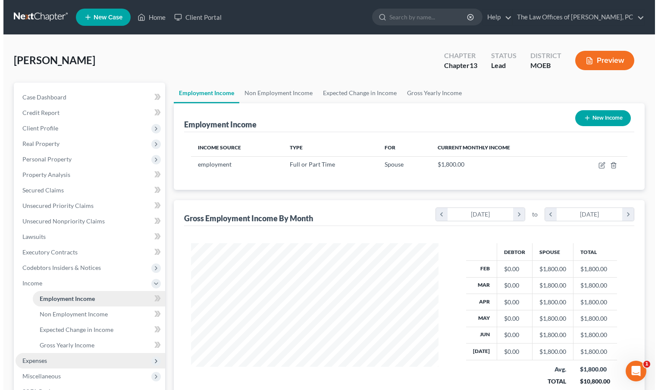
scroll to position [155, 265]
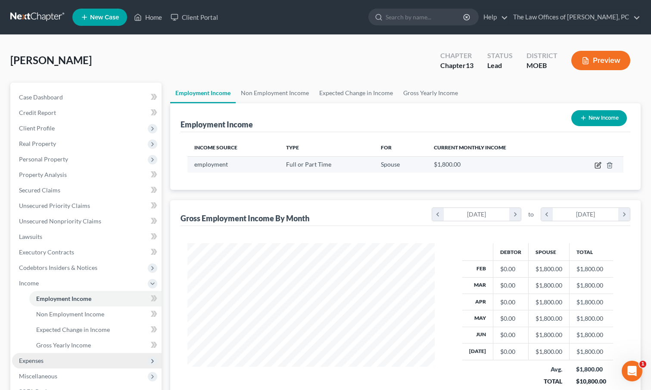
click at [599, 166] on icon "button" at bounding box center [598, 165] width 7 height 7
select select "0"
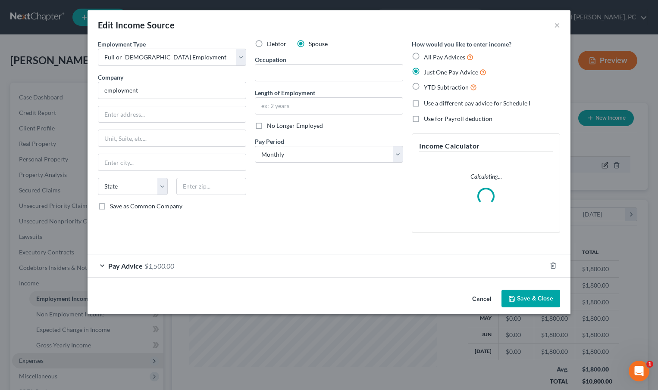
scroll to position [155, 268]
click at [161, 265] on span "$1,500.00" at bounding box center [159, 266] width 30 height 8
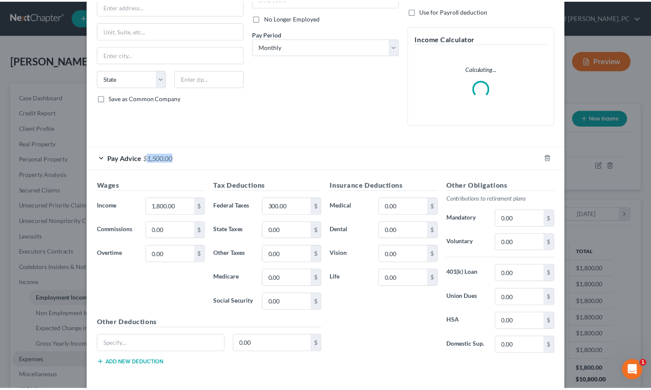
scroll to position [129, 0]
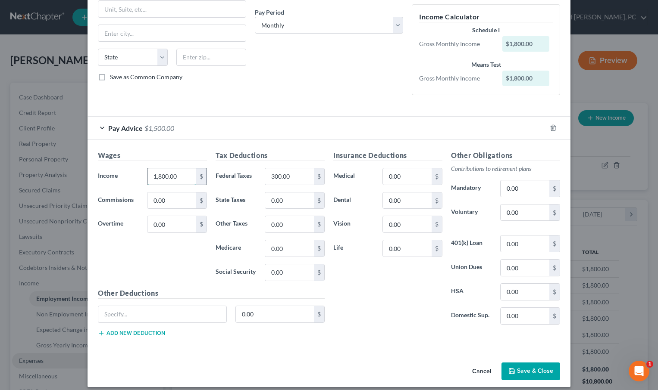
click at [157, 177] on input "1,800.00" at bounding box center [171, 176] width 49 height 16
type input "1,600"
click at [530, 373] on button "Save & Close" at bounding box center [530, 372] width 59 height 18
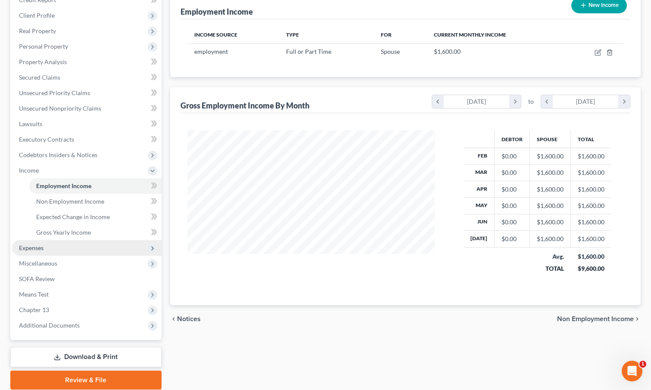
scroll to position [145, 0]
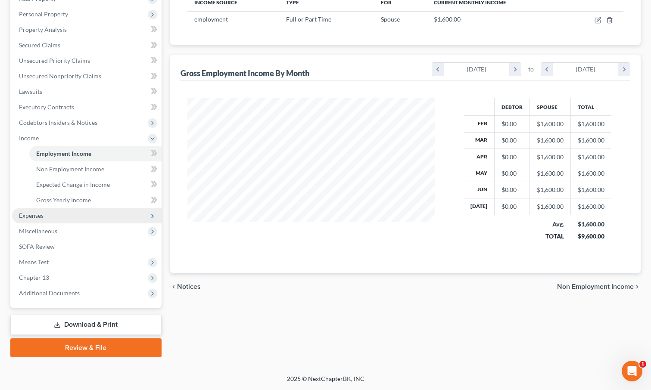
click at [34, 212] on span "Expenses" at bounding box center [31, 215] width 25 height 7
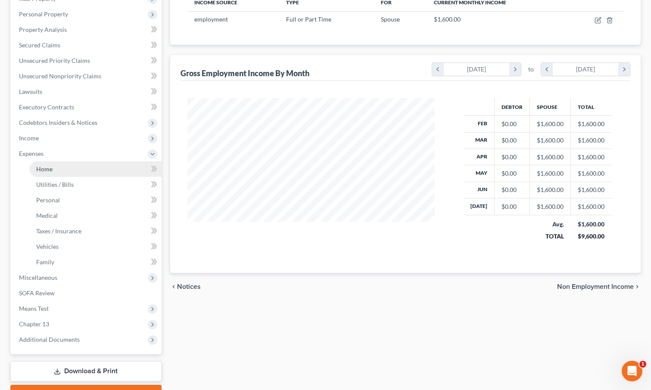
click at [61, 171] on link "Home" at bounding box center [95, 170] width 132 height 16
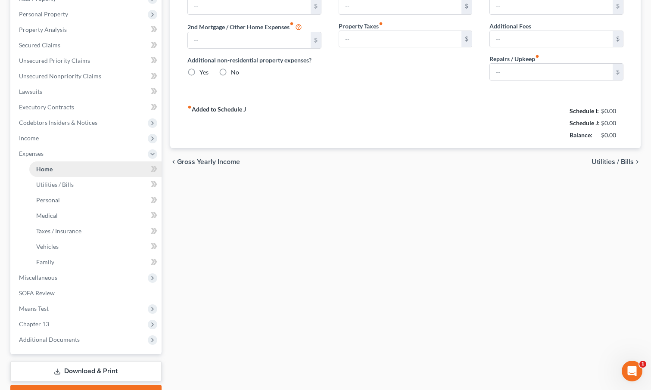
type input "1,700.00"
type input "0.00"
radio input "true"
type input "0.00"
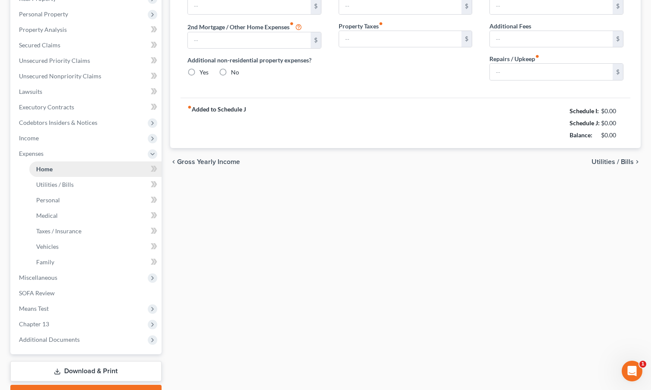
type input "0.00"
type input "100.00"
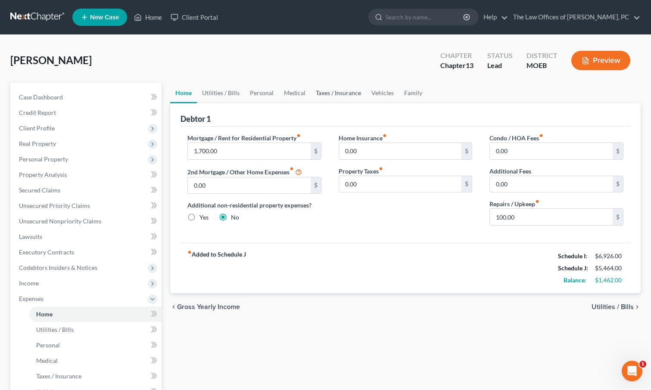
drag, startPoint x: 351, startPoint y: 94, endPoint x: 359, endPoint y: 94, distance: 7.8
click at [351, 94] on link "Taxes / Insurance" at bounding box center [339, 93] width 56 height 21
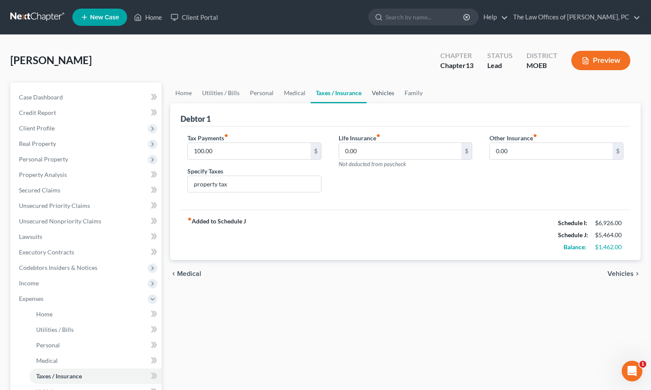
click at [380, 94] on link "Vehicles" at bounding box center [383, 93] width 33 height 21
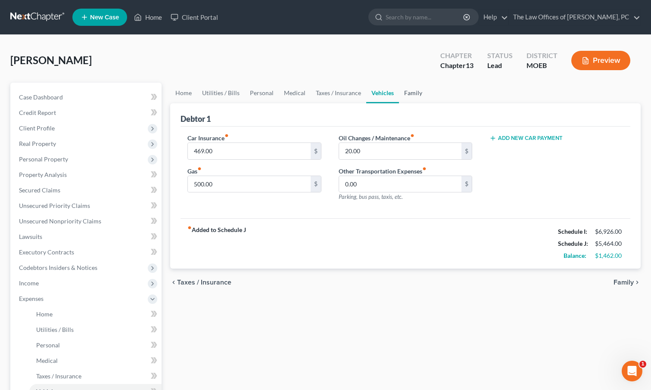
click at [409, 94] on link "Family" at bounding box center [413, 93] width 28 height 21
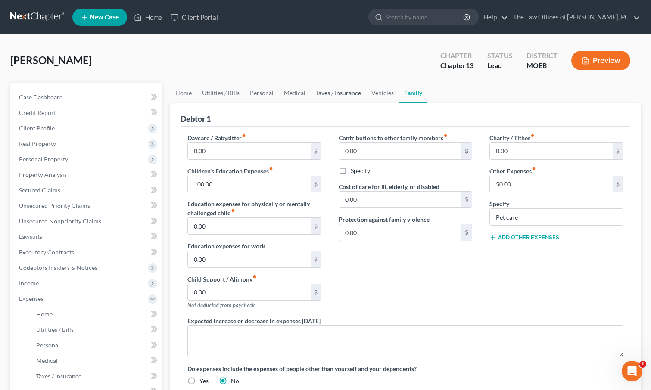
click at [327, 93] on link "Taxes / Insurance" at bounding box center [339, 93] width 56 height 21
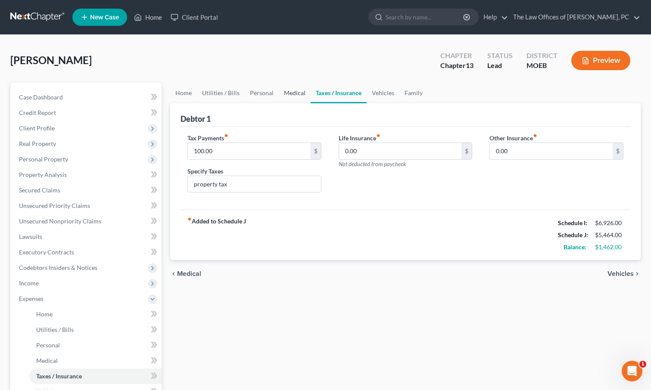
click at [284, 90] on link "Medical" at bounding box center [295, 93] width 32 height 21
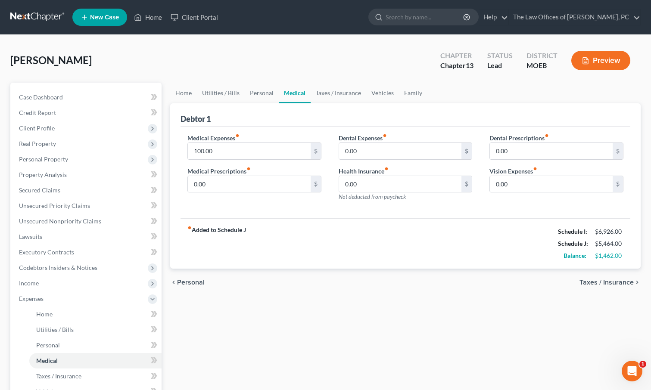
click at [284, 90] on link "Medical" at bounding box center [295, 93] width 32 height 21
click at [366, 93] on link "Vehicles" at bounding box center [382, 93] width 33 height 21
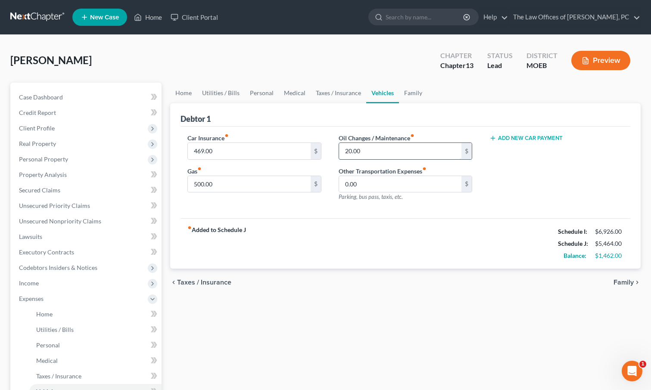
click at [351, 153] on input "20.00" at bounding box center [400, 151] width 123 height 16
type input "100.00"
click at [589, 234] on div "Schedule I:" at bounding box center [572, 232] width 37 height 9
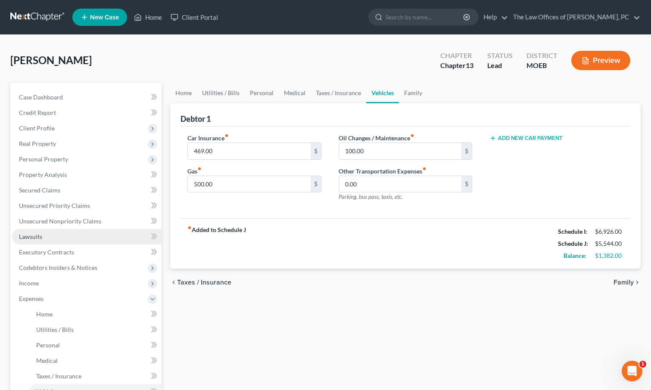
click at [49, 242] on link "Lawsuits" at bounding box center [87, 237] width 150 height 16
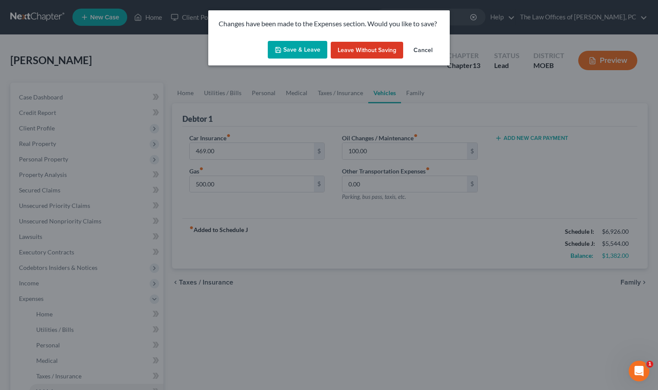
click at [294, 50] on button "Save & Leave" at bounding box center [297, 50] width 59 height 18
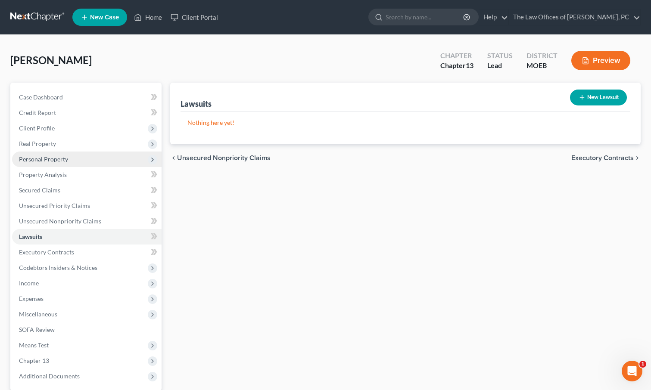
click at [64, 161] on span "Personal Property" at bounding box center [43, 159] width 49 height 7
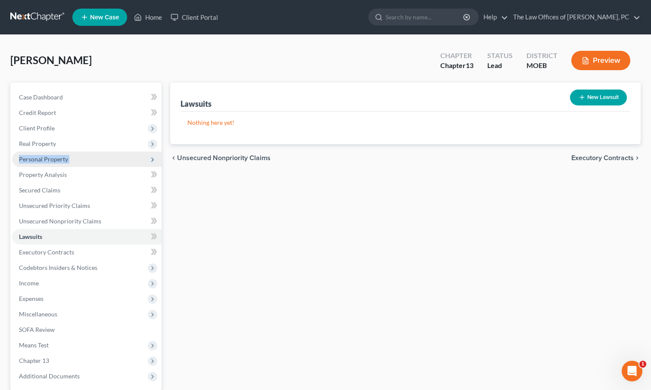
drag, startPoint x: 64, startPoint y: 161, endPoint x: 122, endPoint y: 158, distance: 58.3
click at [64, 161] on span "Personal Property" at bounding box center [43, 159] width 49 height 7
drag, startPoint x: 122, startPoint y: 158, endPoint x: 141, endPoint y: 158, distance: 18.5
click at [137, 158] on span "Personal Property" at bounding box center [87, 160] width 150 height 16
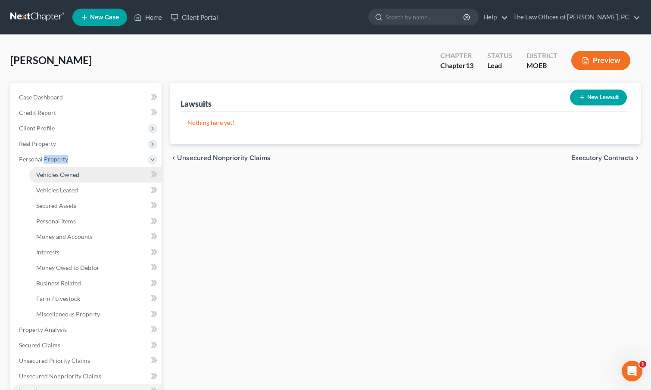
click at [117, 174] on link "Vehicles Owned" at bounding box center [95, 175] width 132 height 16
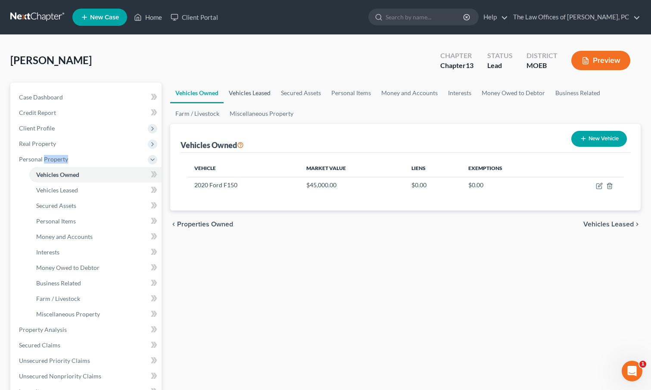
click at [262, 93] on link "Vehicles Leased" at bounding box center [250, 93] width 52 height 21
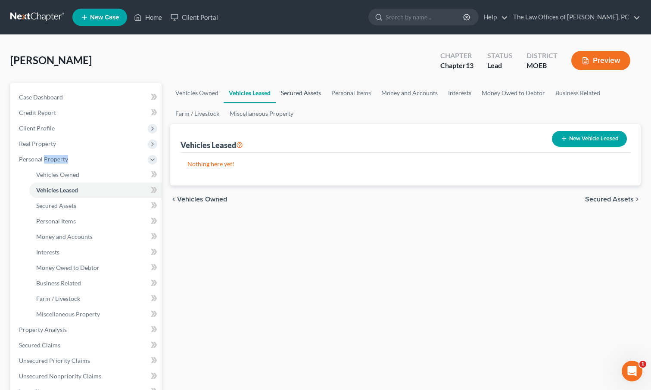
click at [297, 92] on link "Secured Assets" at bounding box center [301, 93] width 50 height 21
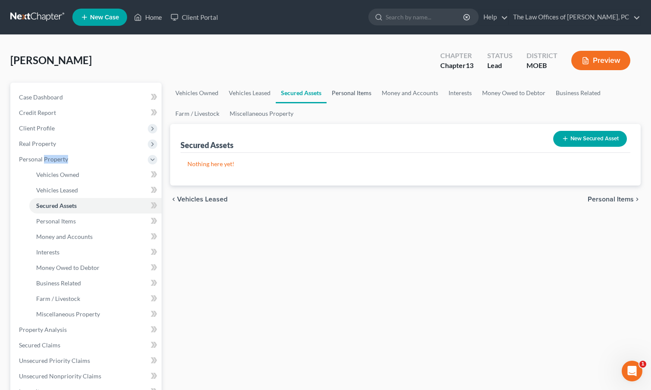
click at [355, 92] on link "Personal Items" at bounding box center [352, 93] width 50 height 21
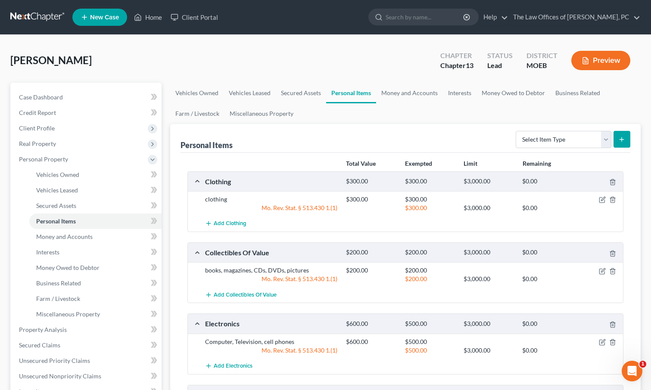
click at [218, 70] on div "Hale, Richard Upgraded Chapter Chapter 13 Status Lead District MOEB Preview" at bounding box center [325, 63] width 630 height 37
